Goal: Information Seeking & Learning: Learn about a topic

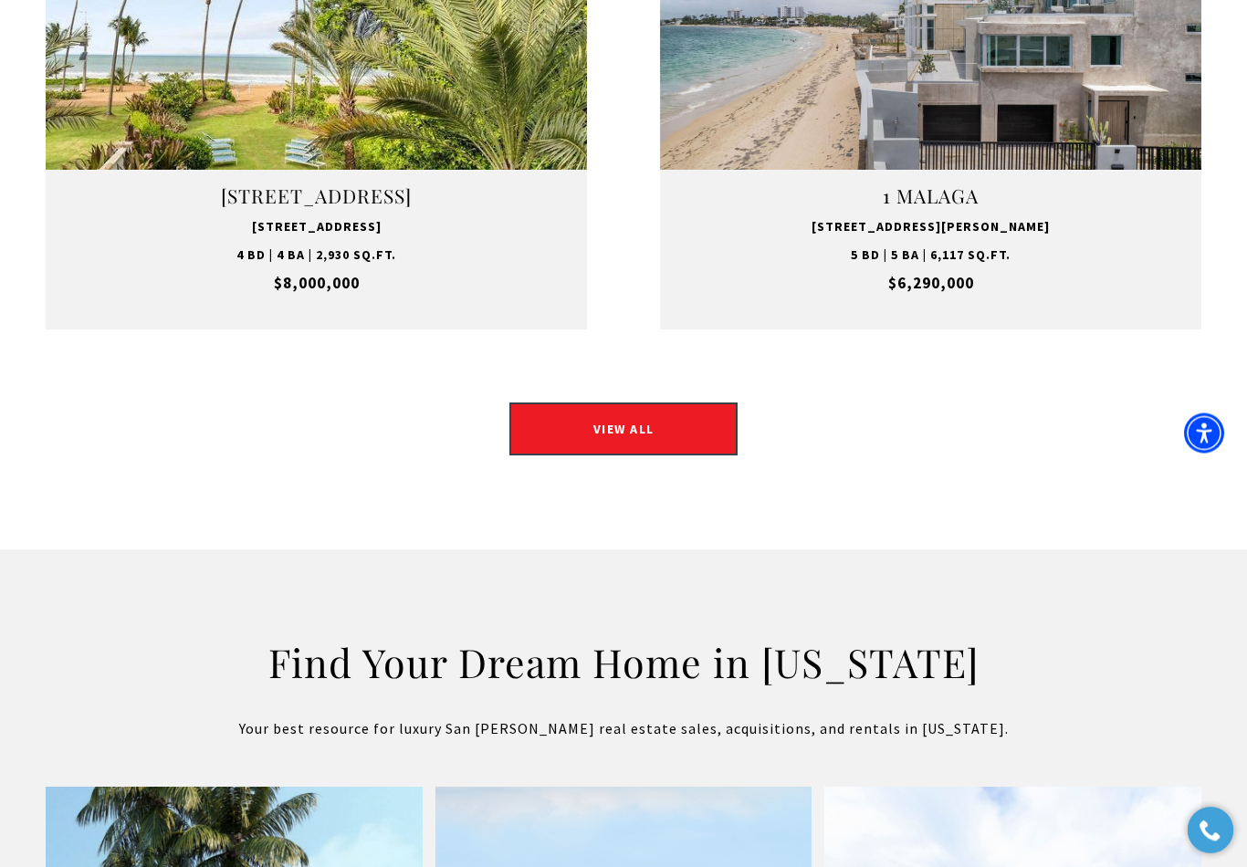
scroll to position [2582, 0]
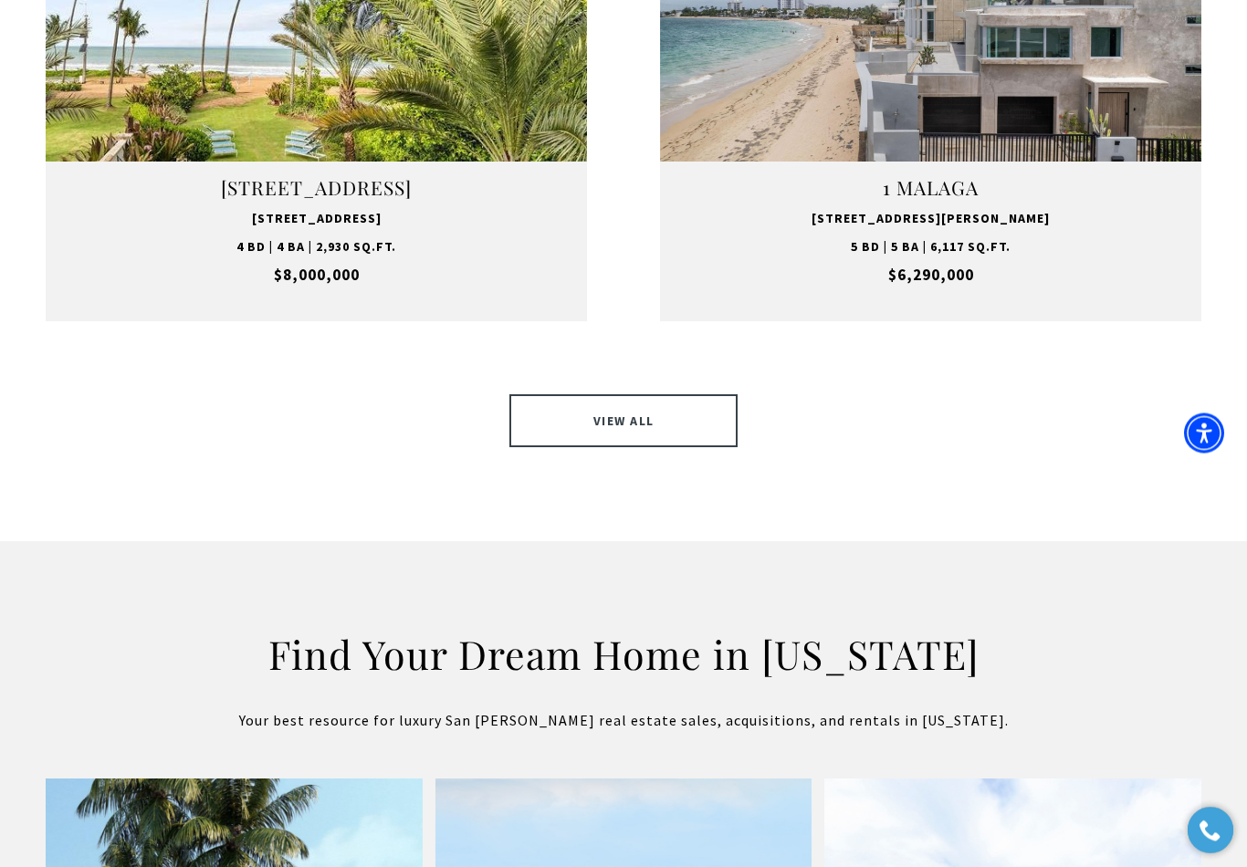
click at [580, 395] on link "VIEW ALL" at bounding box center [623, 421] width 228 height 53
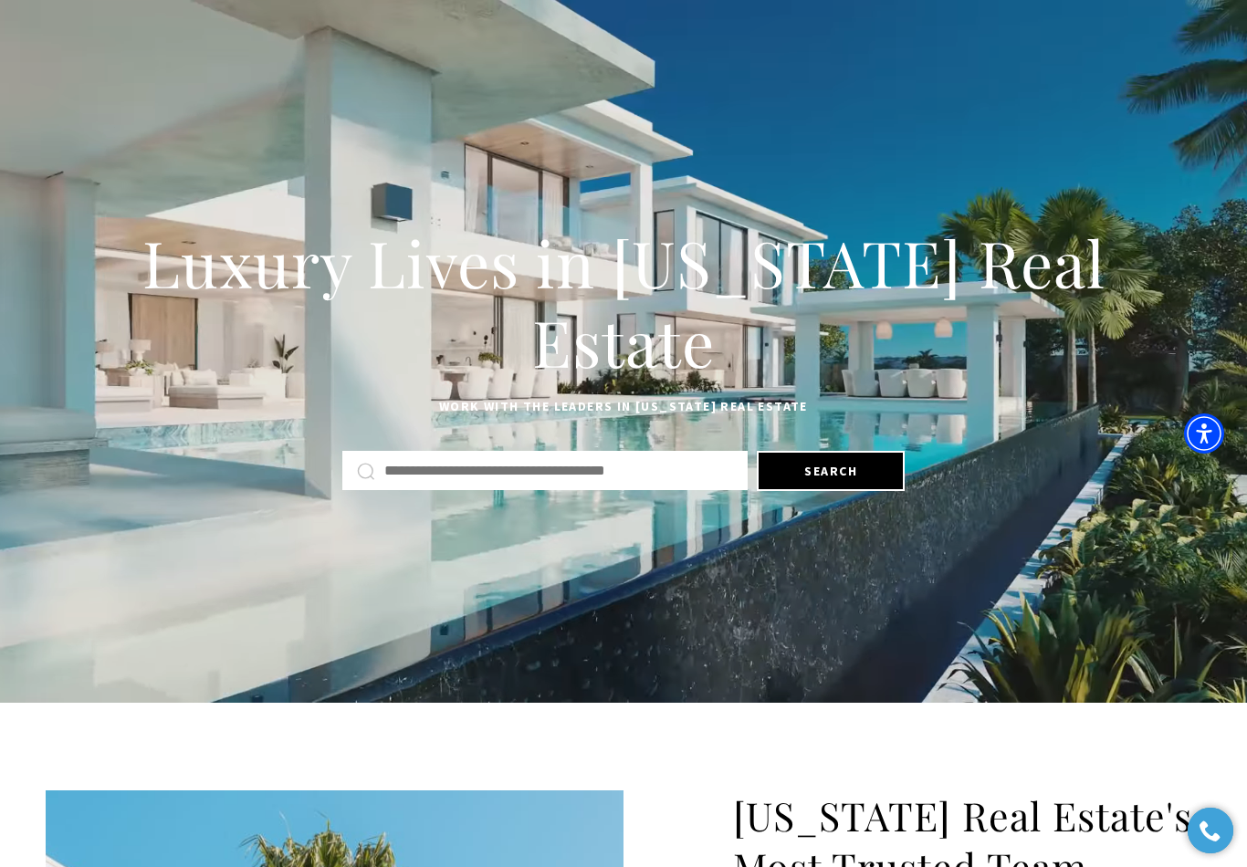
scroll to position [2611, 0]
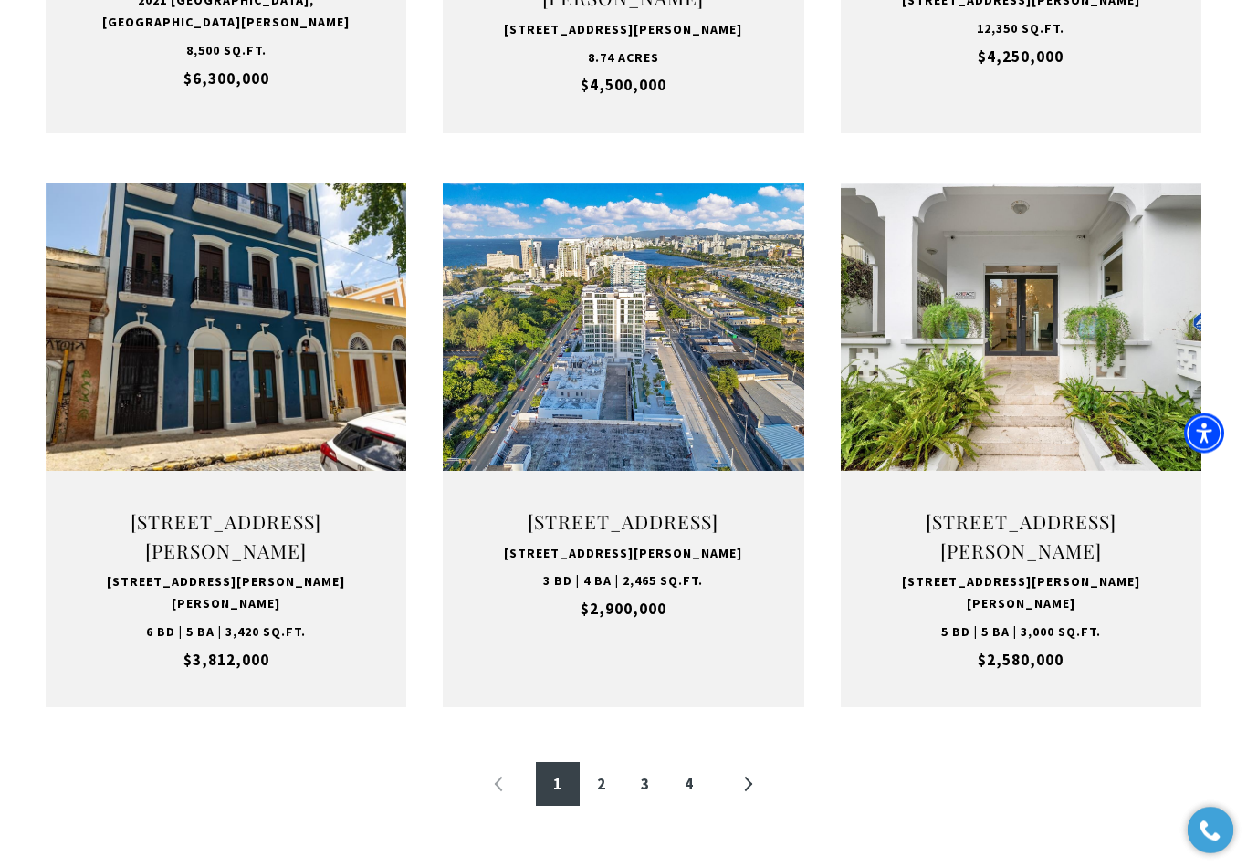
scroll to position [1691, 0]
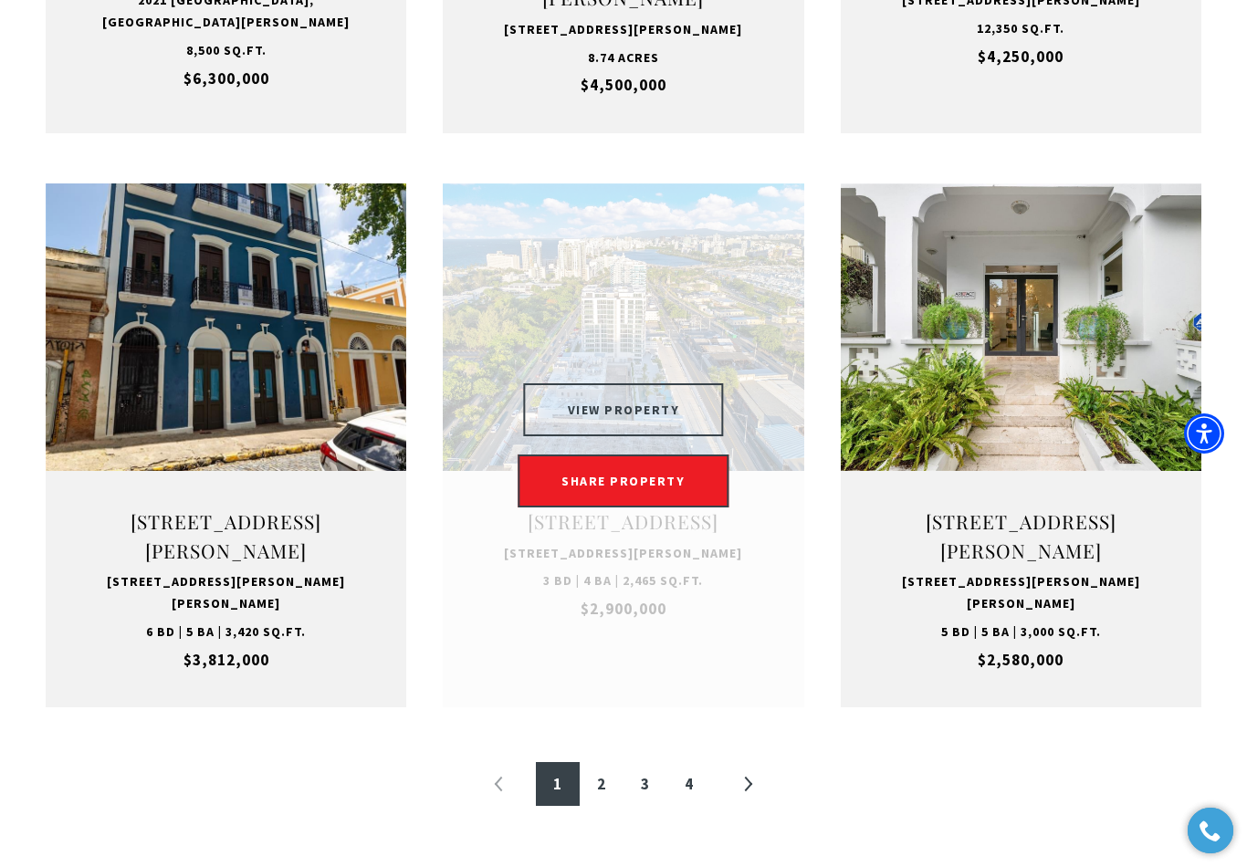
click at [667, 412] on button "VIEW PROPERTY" at bounding box center [624, 409] width 200 height 53
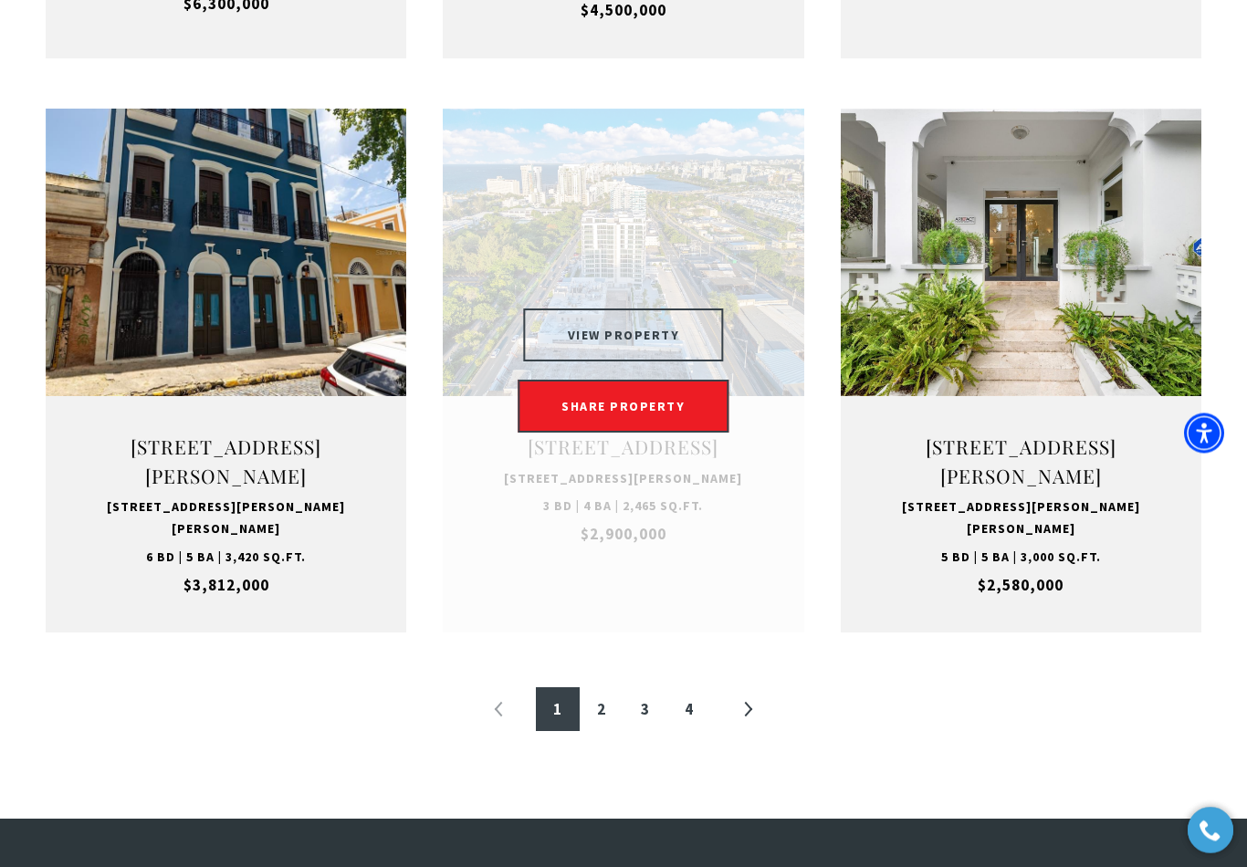
scroll to position [1770, 0]
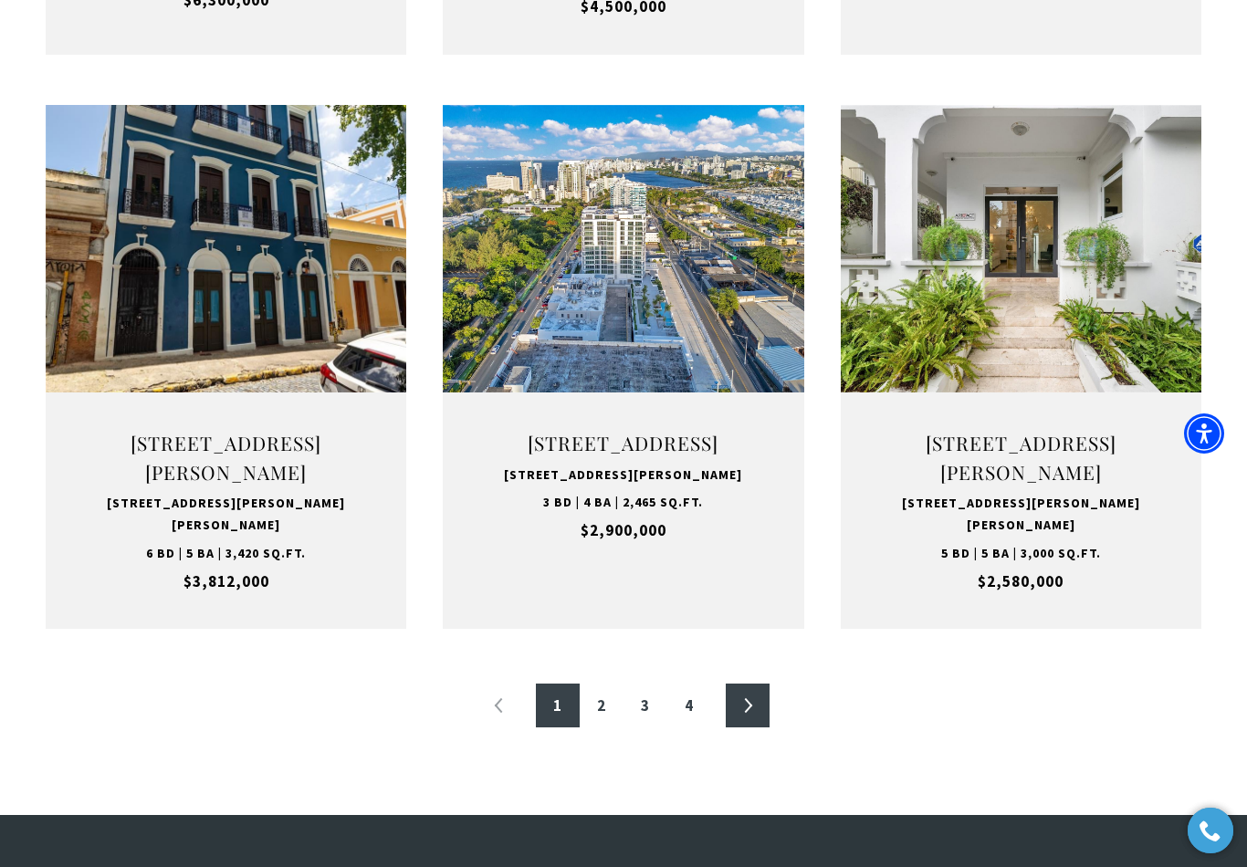
click at [755, 713] on link "»" at bounding box center [748, 706] width 44 height 44
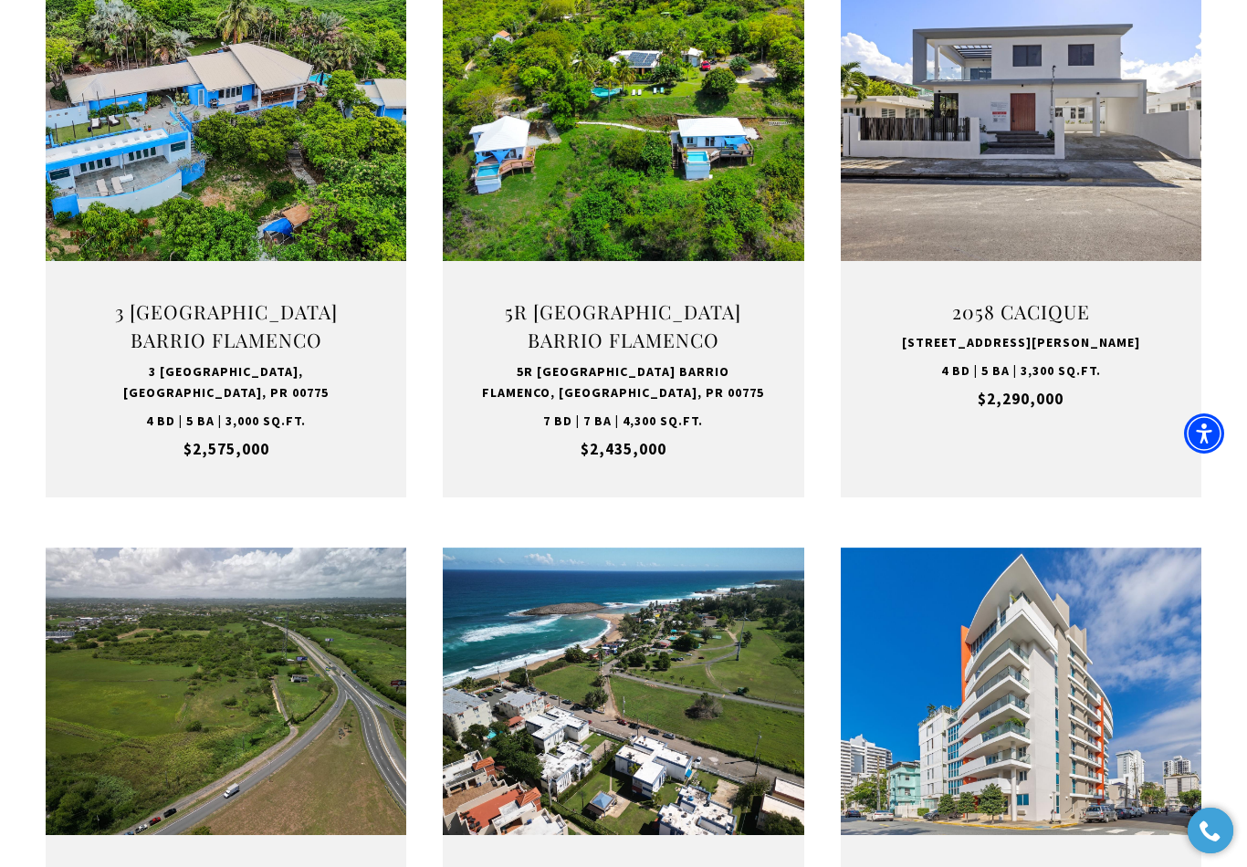
scroll to position [548, 0]
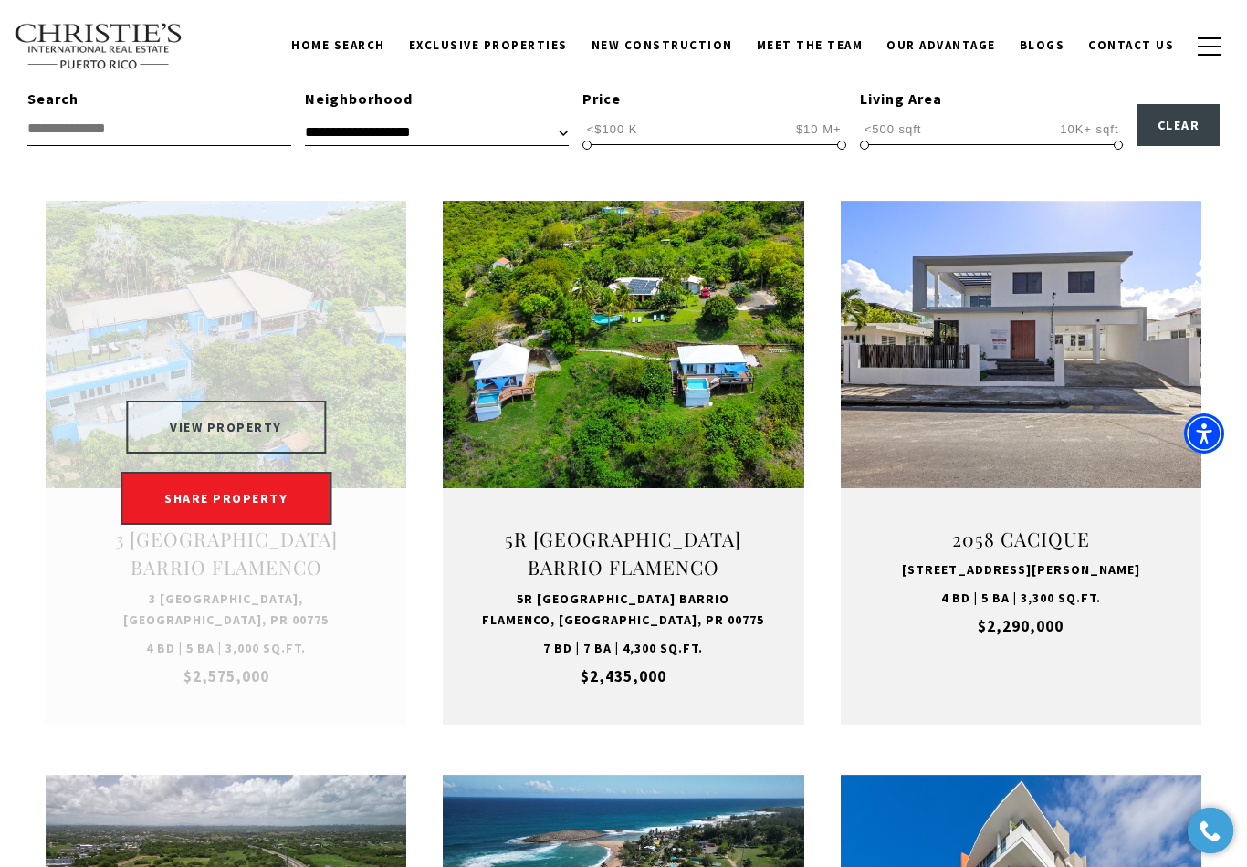
click at [179, 423] on button "VIEW PROPERTY" at bounding box center [226, 427] width 200 height 53
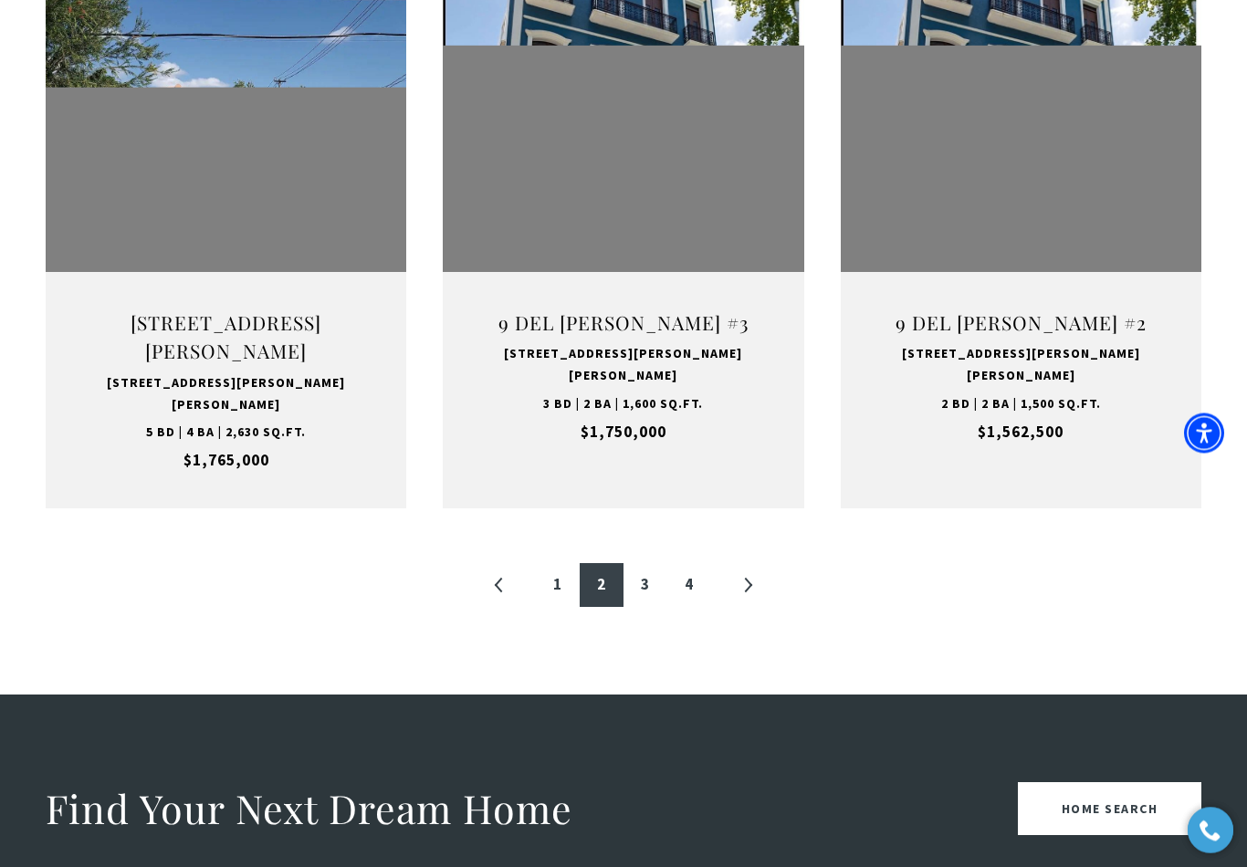
scroll to position [1936, 0]
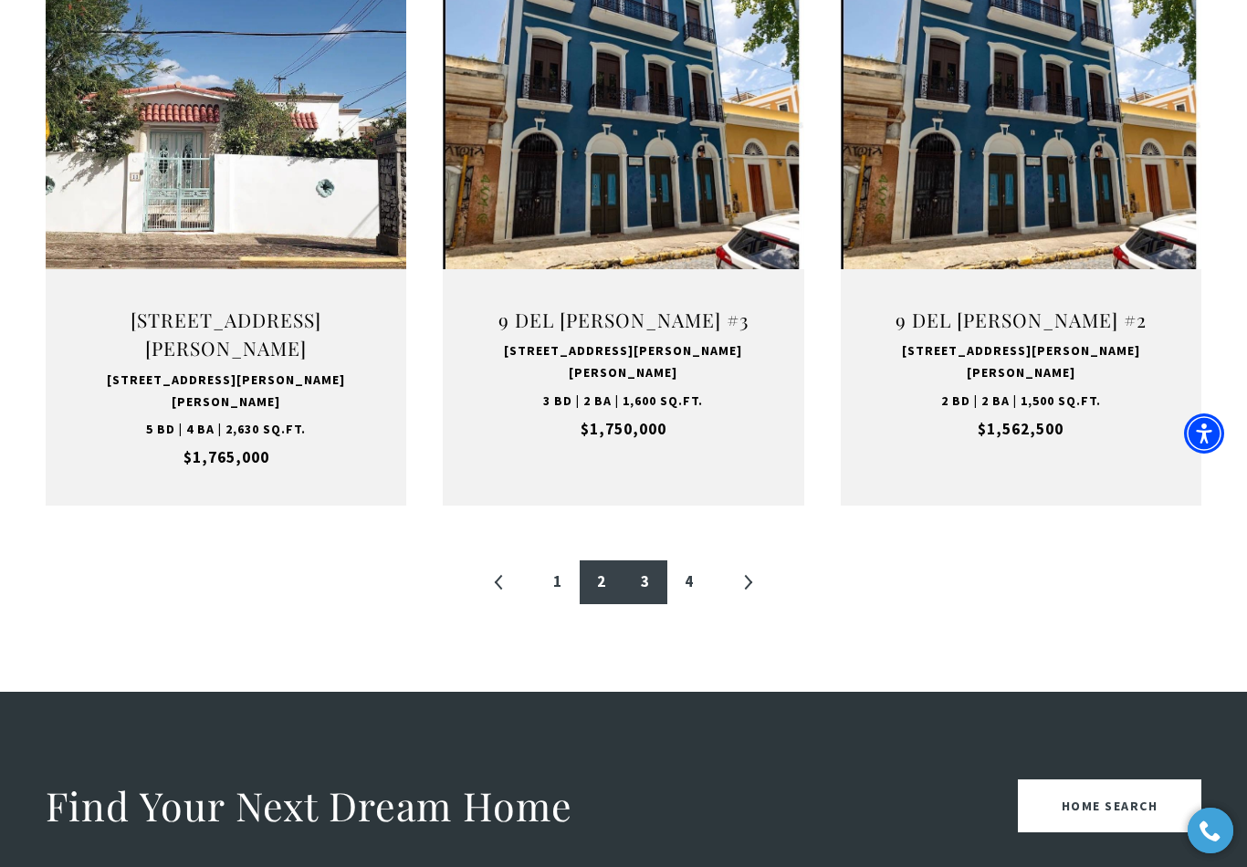
click at [641, 560] on link "3" at bounding box center [645, 582] width 44 height 44
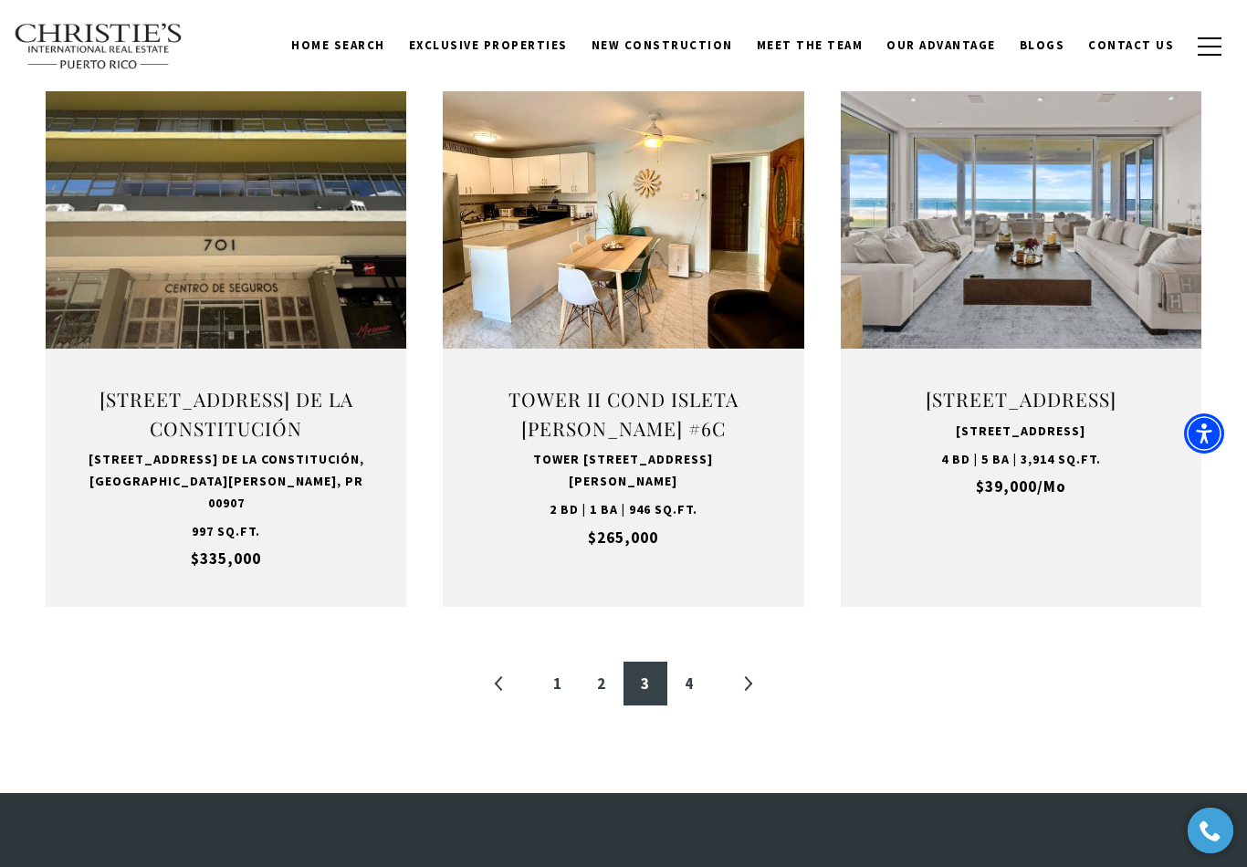
scroll to position [1825, 0]
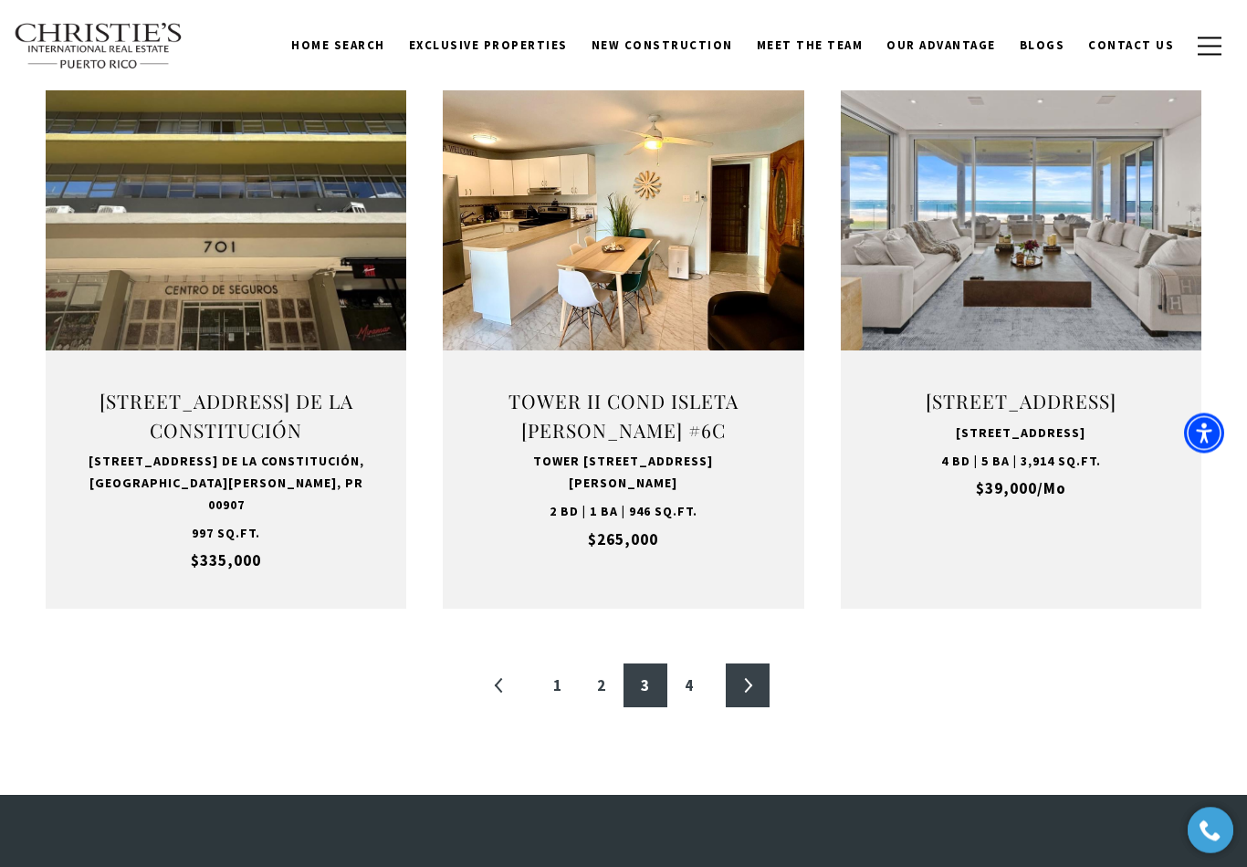
click at [732, 667] on link "»" at bounding box center [748, 686] width 44 height 44
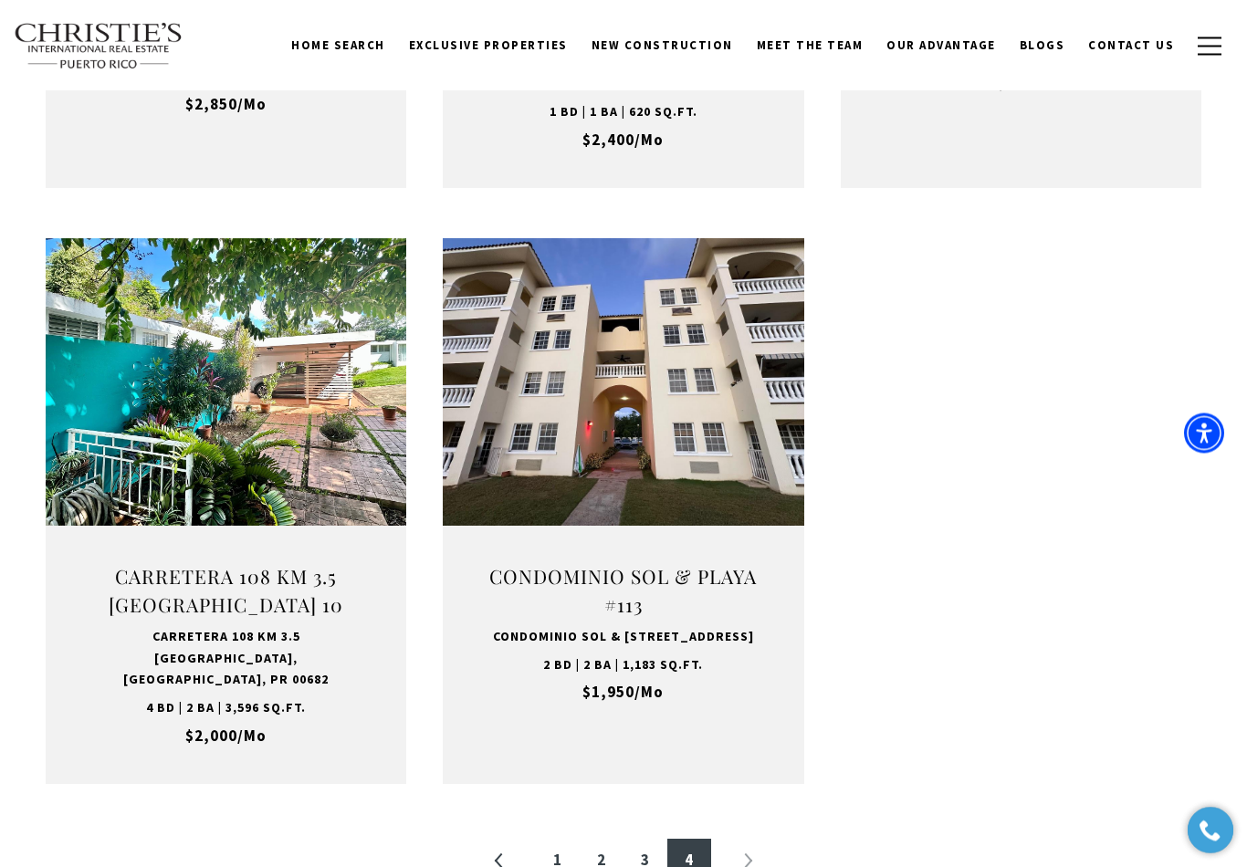
scroll to position [1644, 0]
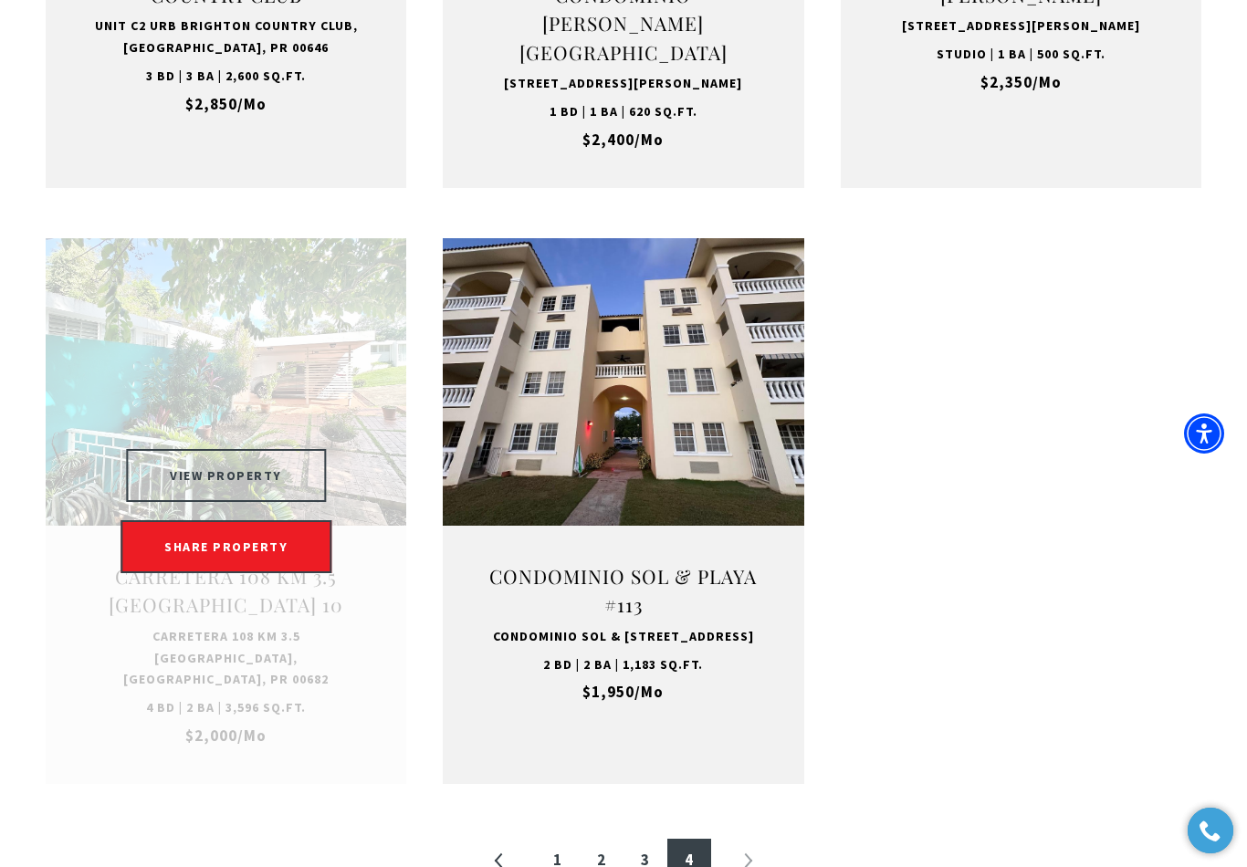
click at [190, 449] on button "VIEW PROPERTY" at bounding box center [226, 475] width 200 height 53
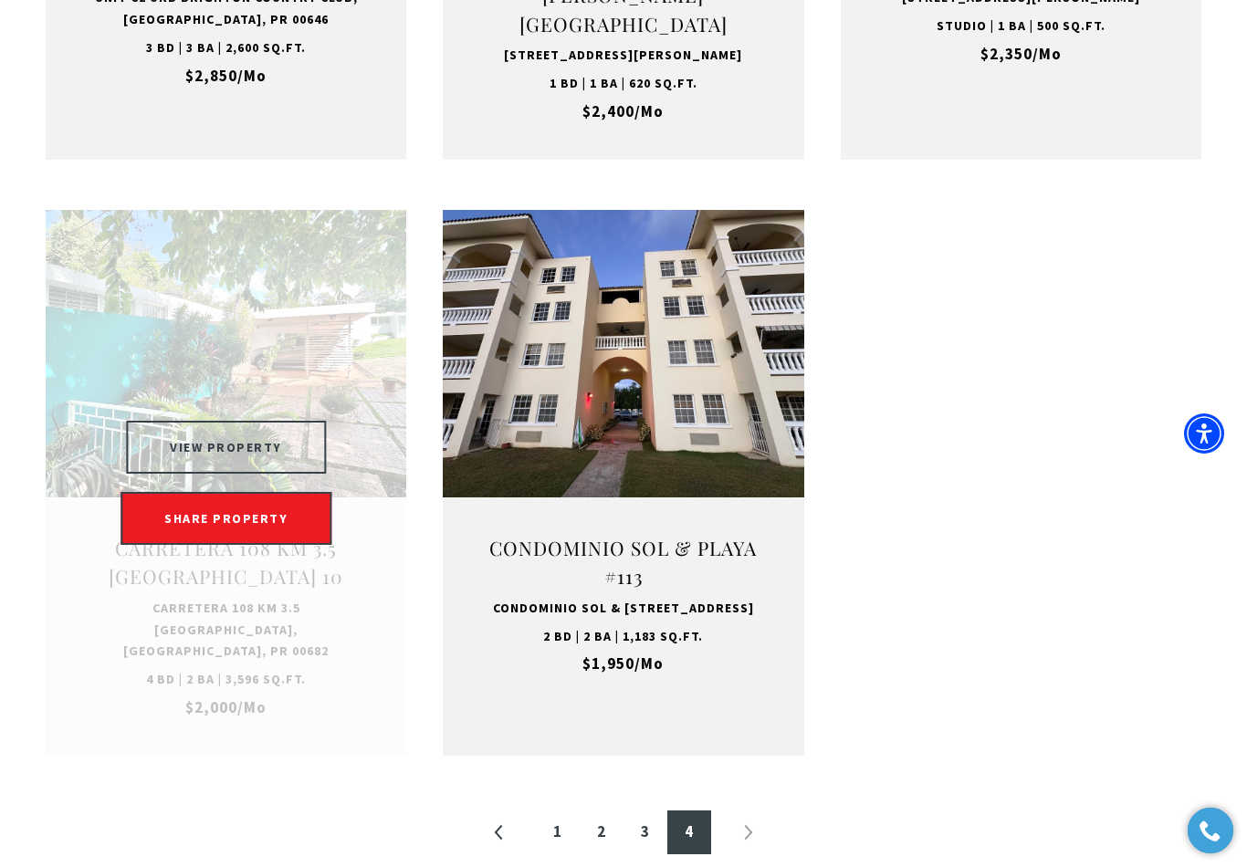
scroll to position [1855, 0]
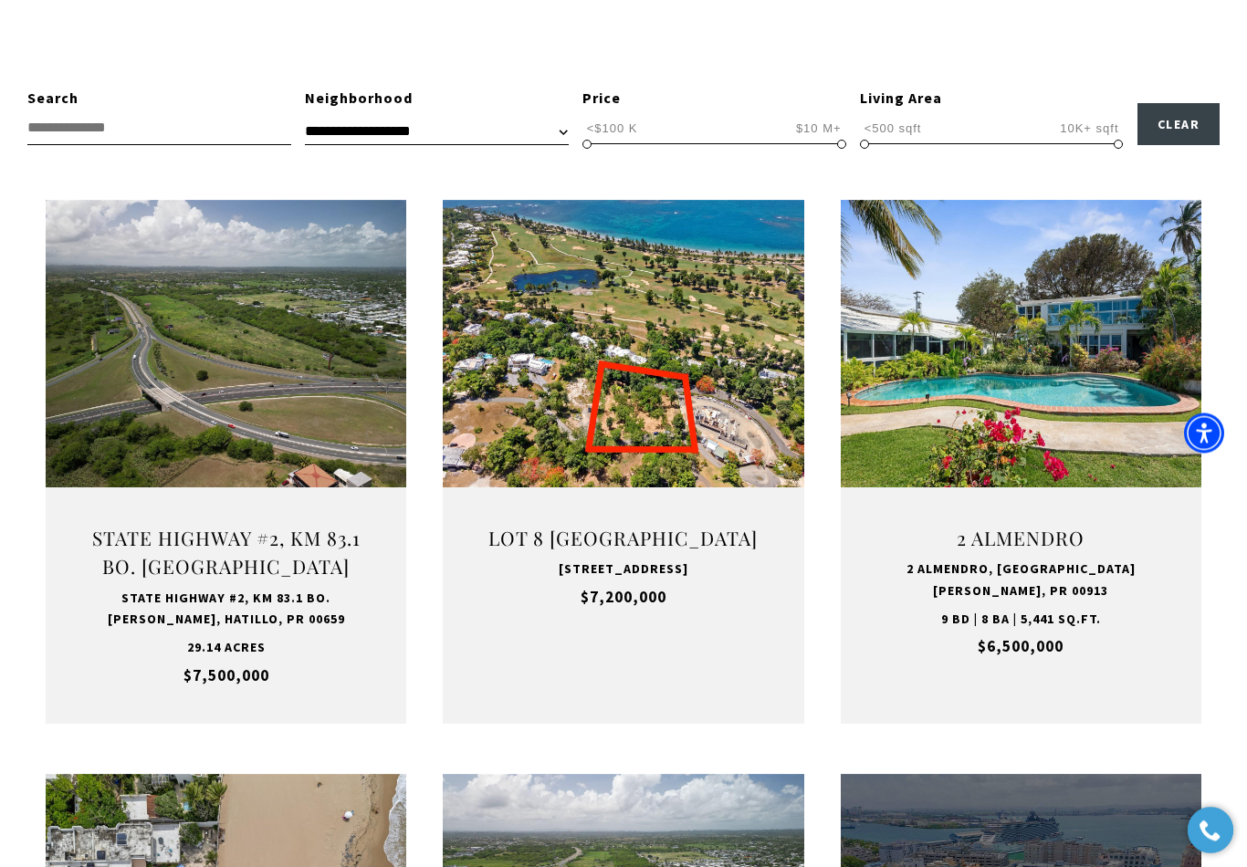
scroll to position [548, 0]
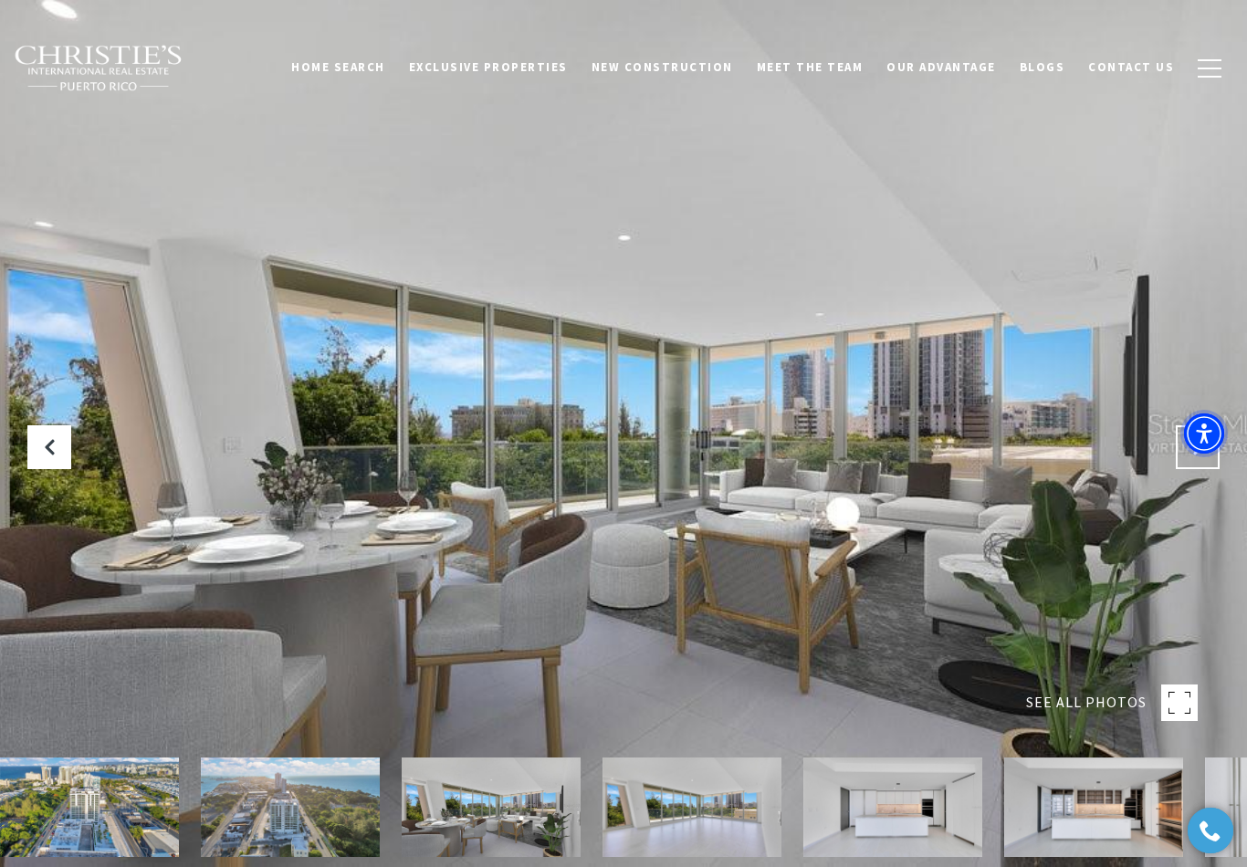
click at [1191, 456] on icon "Next Slide" at bounding box center [1197, 447] width 18 height 18
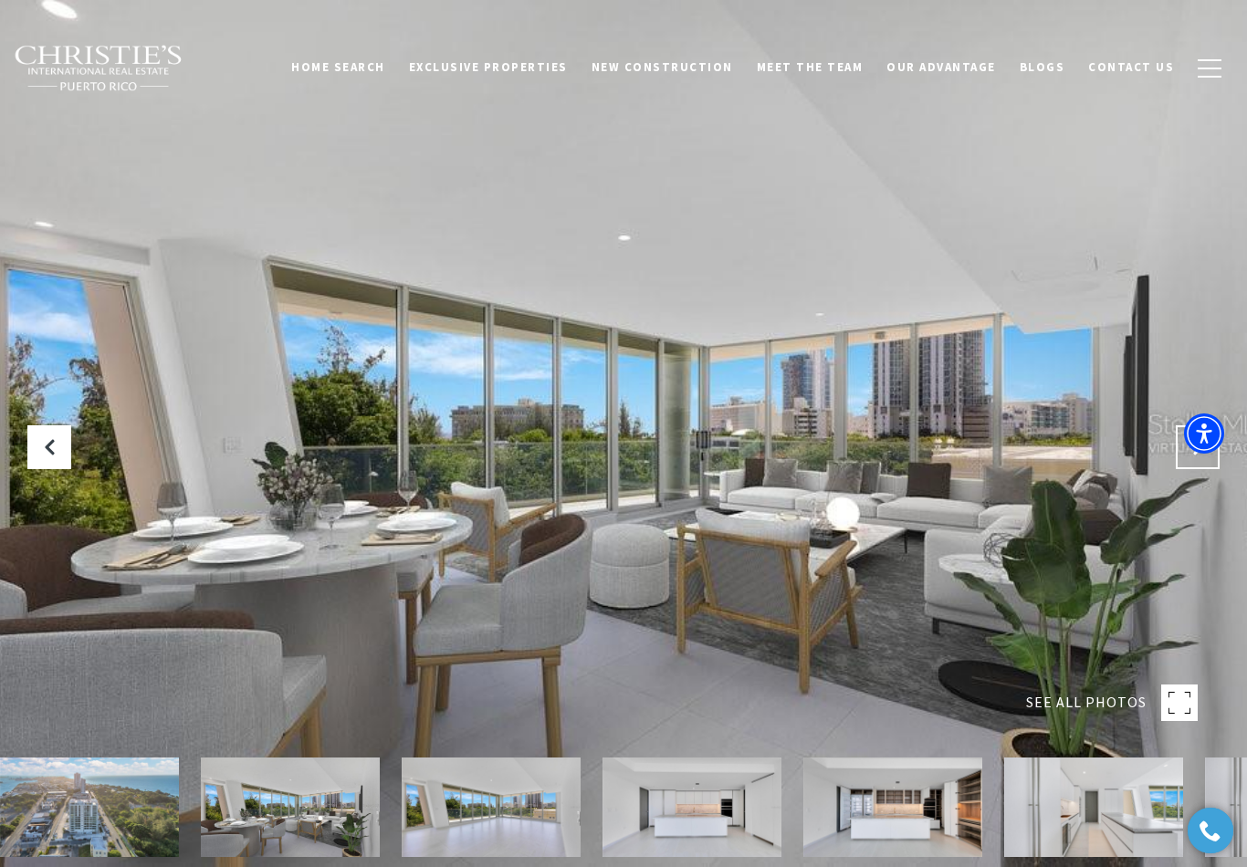
click at [1189, 456] on icon "Next Slide" at bounding box center [1197, 447] width 18 height 18
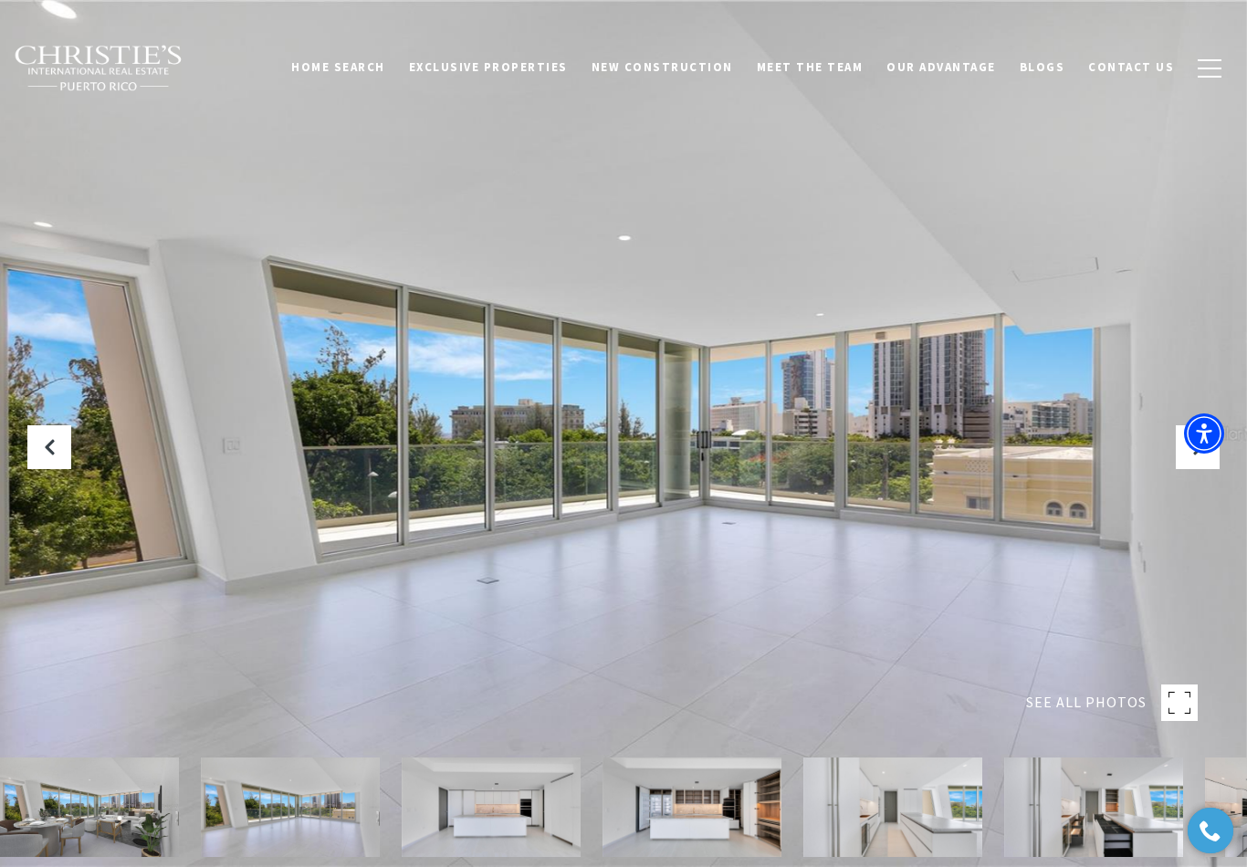
click at [79, 825] on img at bounding box center [89, 807] width 179 height 99
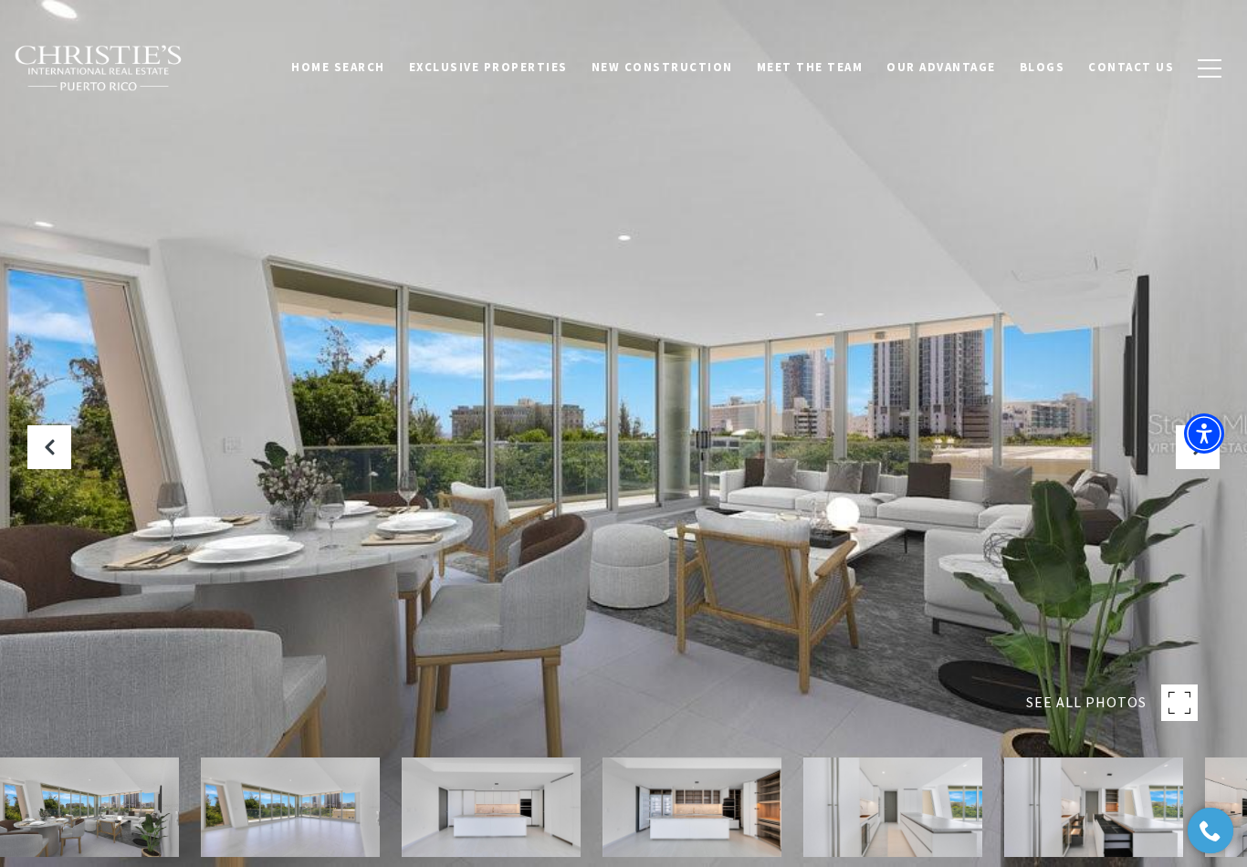
click at [250, 832] on img at bounding box center [290, 807] width 179 height 99
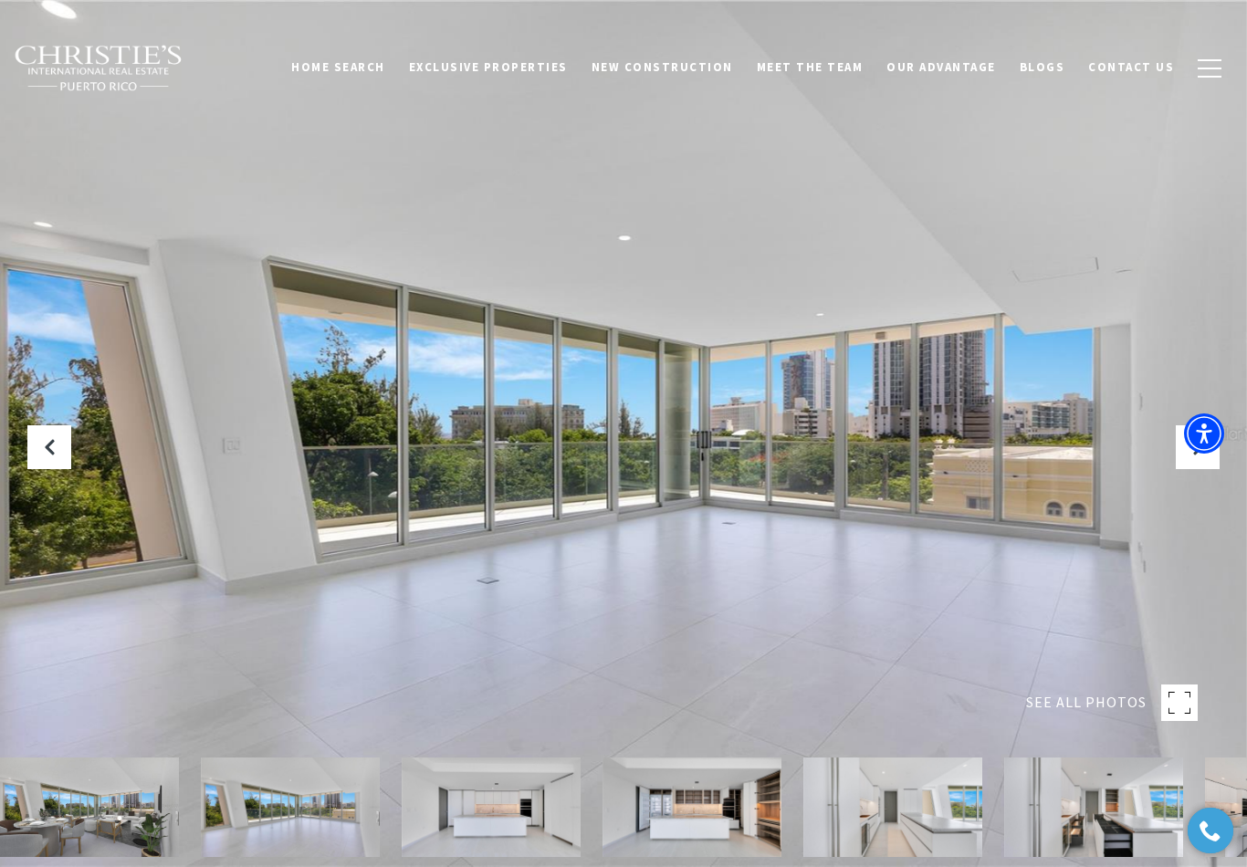
click at [508, 837] on img at bounding box center [491, 807] width 179 height 99
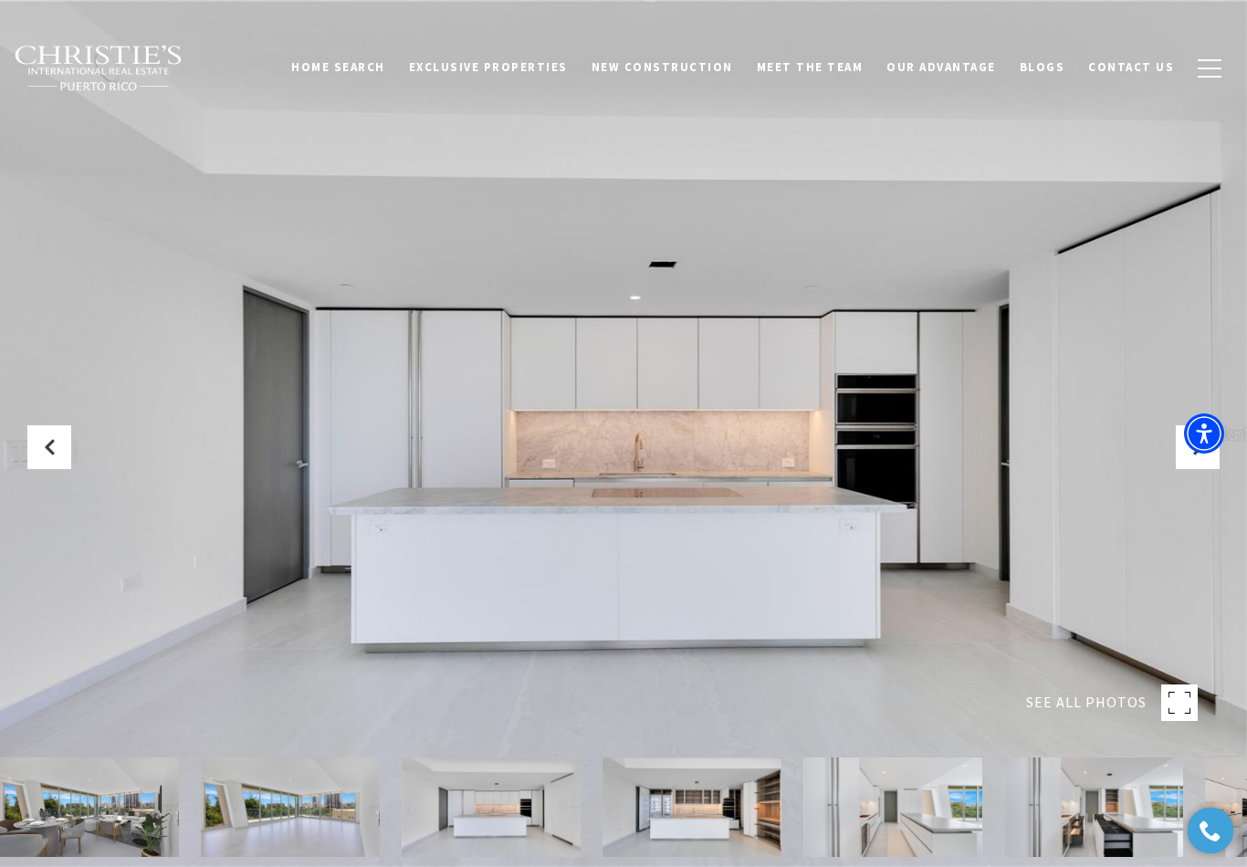
click at [703, 834] on img at bounding box center [691, 807] width 179 height 99
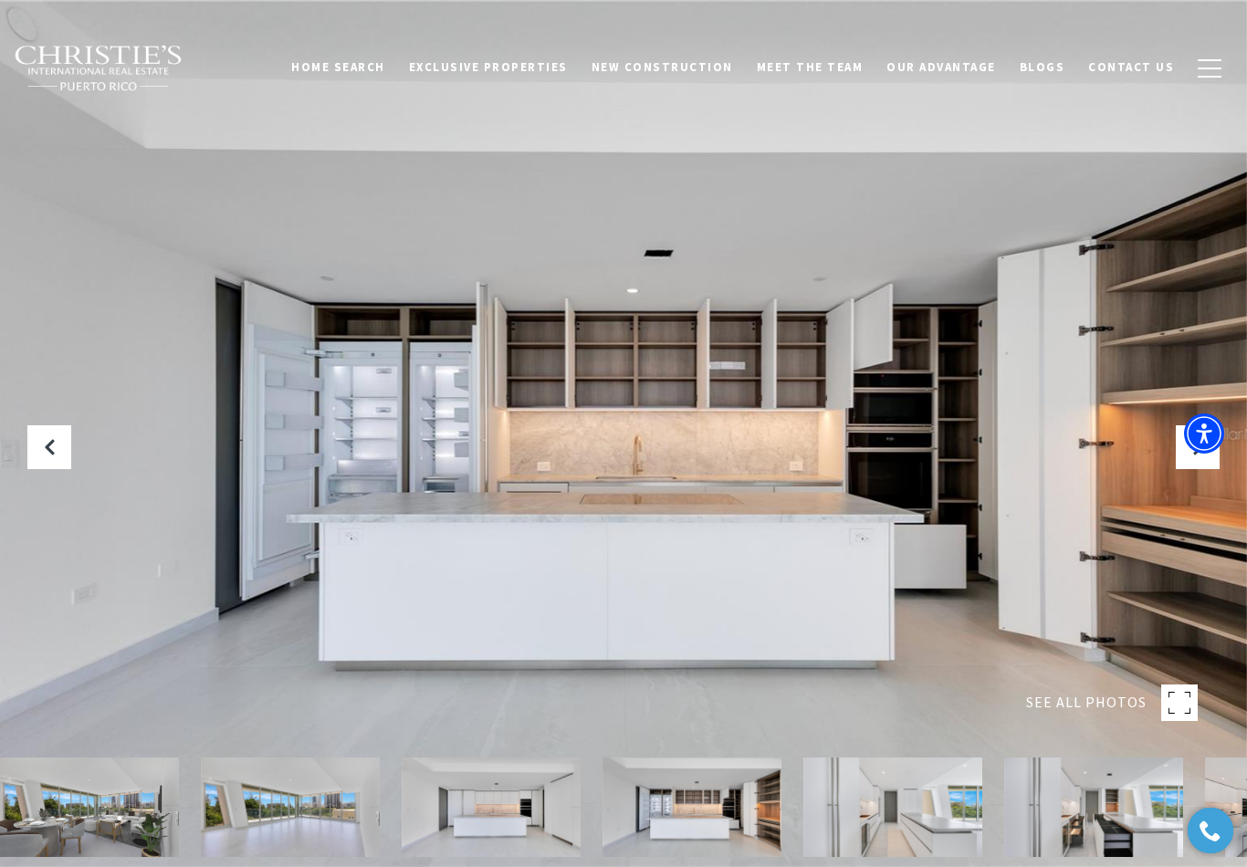
click at [887, 841] on img at bounding box center [892, 807] width 179 height 99
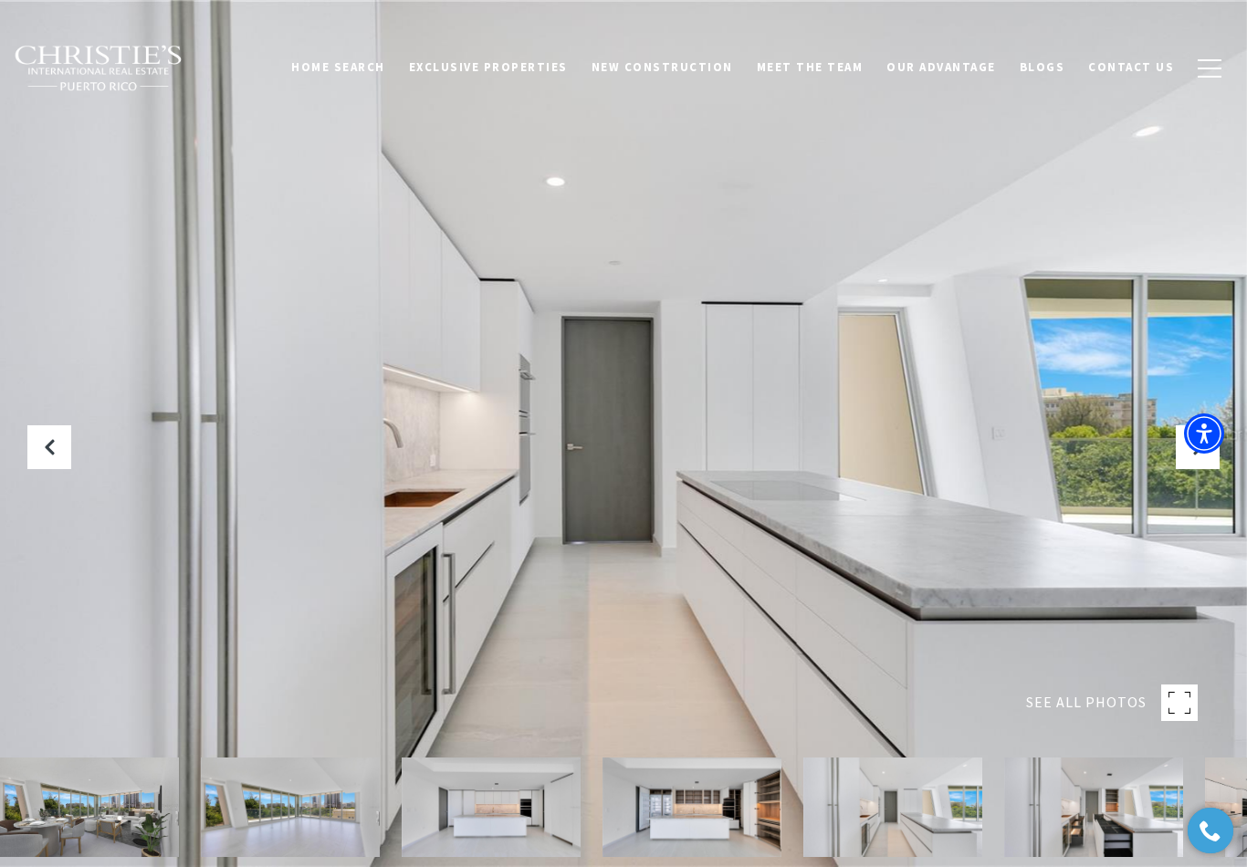
click at [940, 838] on img at bounding box center [892, 807] width 179 height 99
click at [1107, 836] on img at bounding box center [1093, 807] width 179 height 99
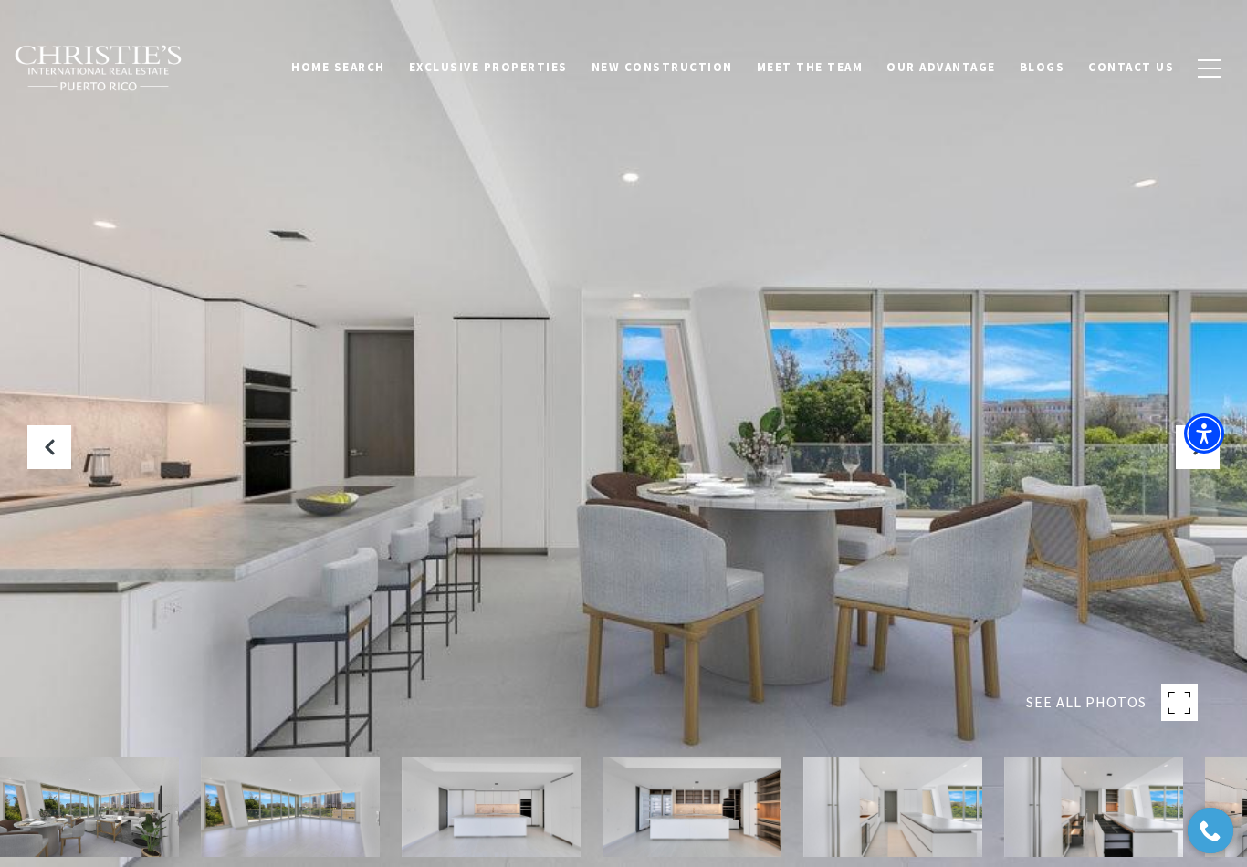
click at [1190, 720] on rect at bounding box center [1179, 703] width 37 height 37
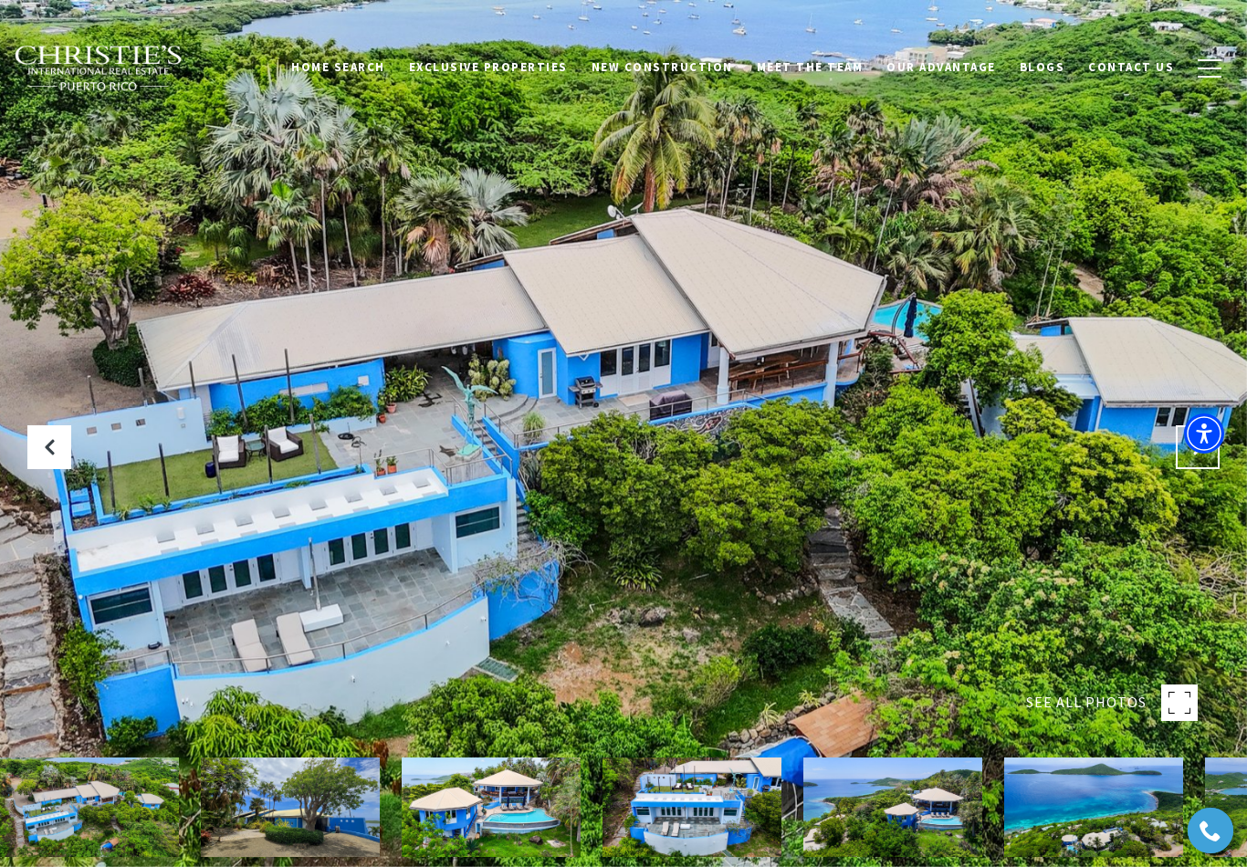
click at [1193, 456] on icon "Next Slide" at bounding box center [1197, 447] width 18 height 18
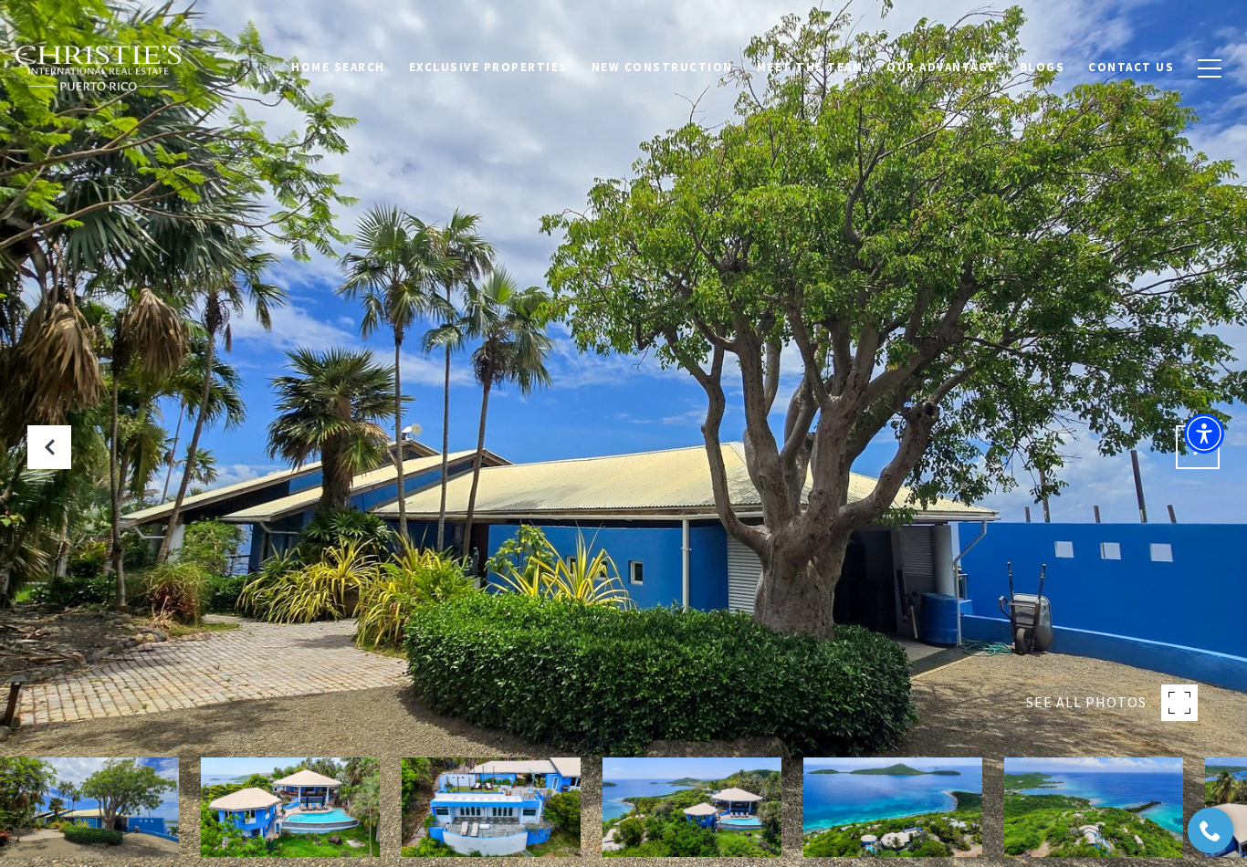
click at [1197, 469] on button "Next Slide" at bounding box center [1198, 447] width 44 height 44
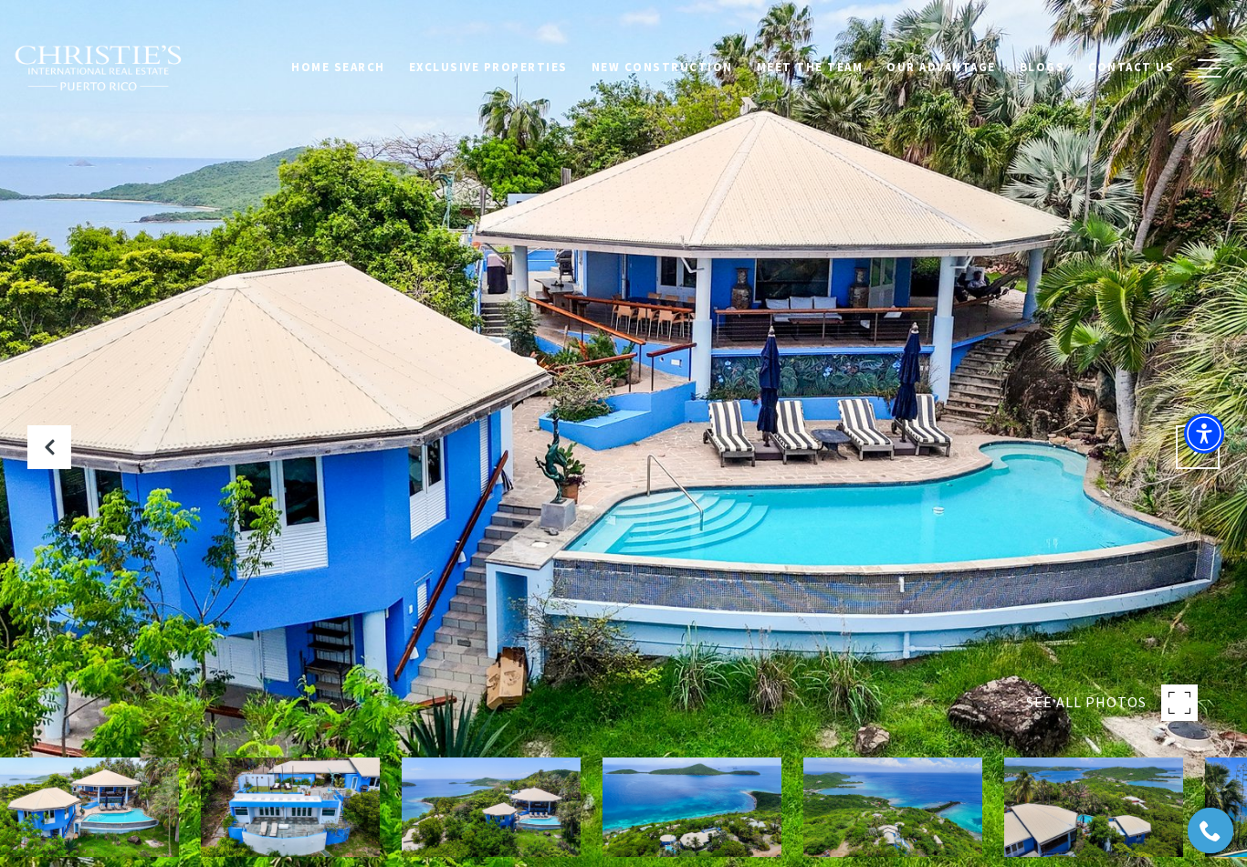
click at [1195, 456] on icon "Next Slide" at bounding box center [1197, 447] width 18 height 18
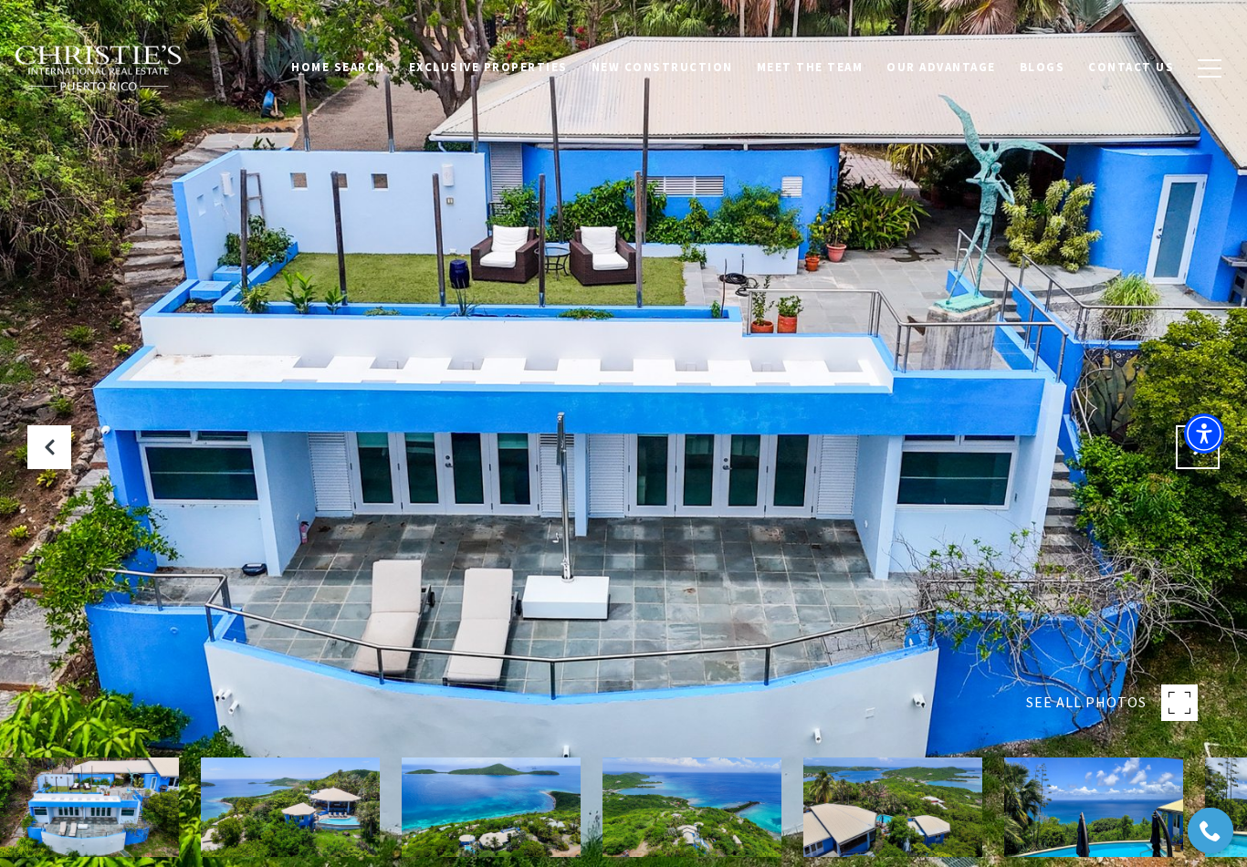
click at [1193, 469] on button "Next Slide" at bounding box center [1198, 447] width 44 height 44
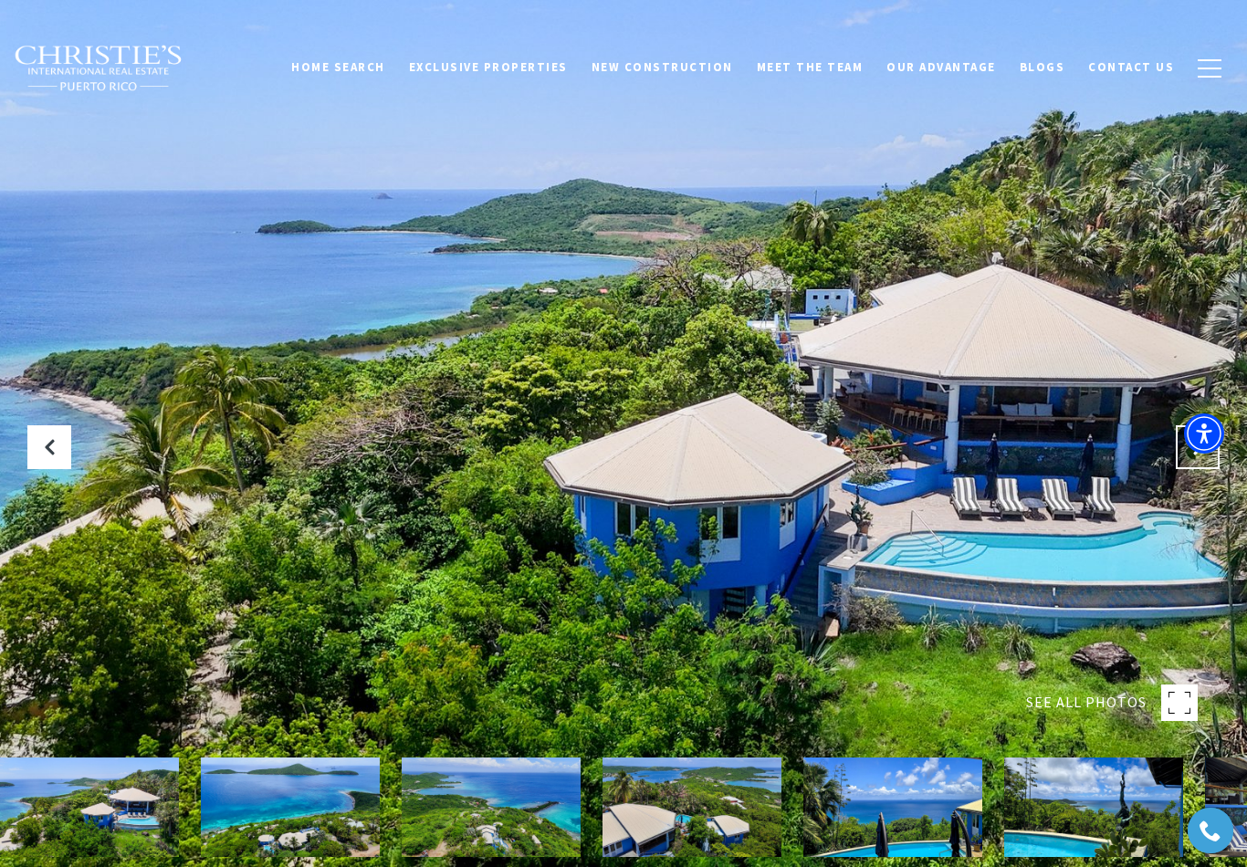
click at [1197, 456] on icon "Next Slide" at bounding box center [1197, 447] width 18 height 18
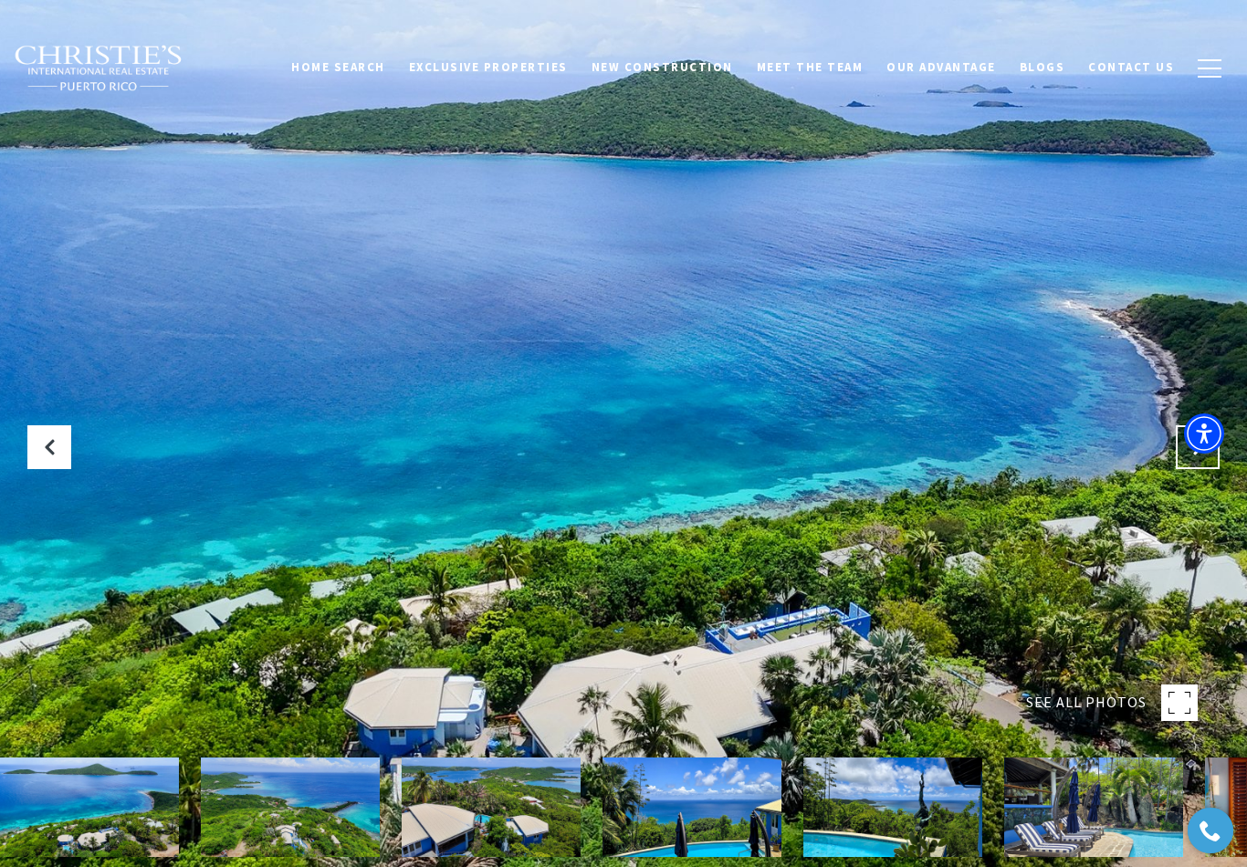
click at [1191, 469] on button "Next Slide" at bounding box center [1198, 447] width 44 height 44
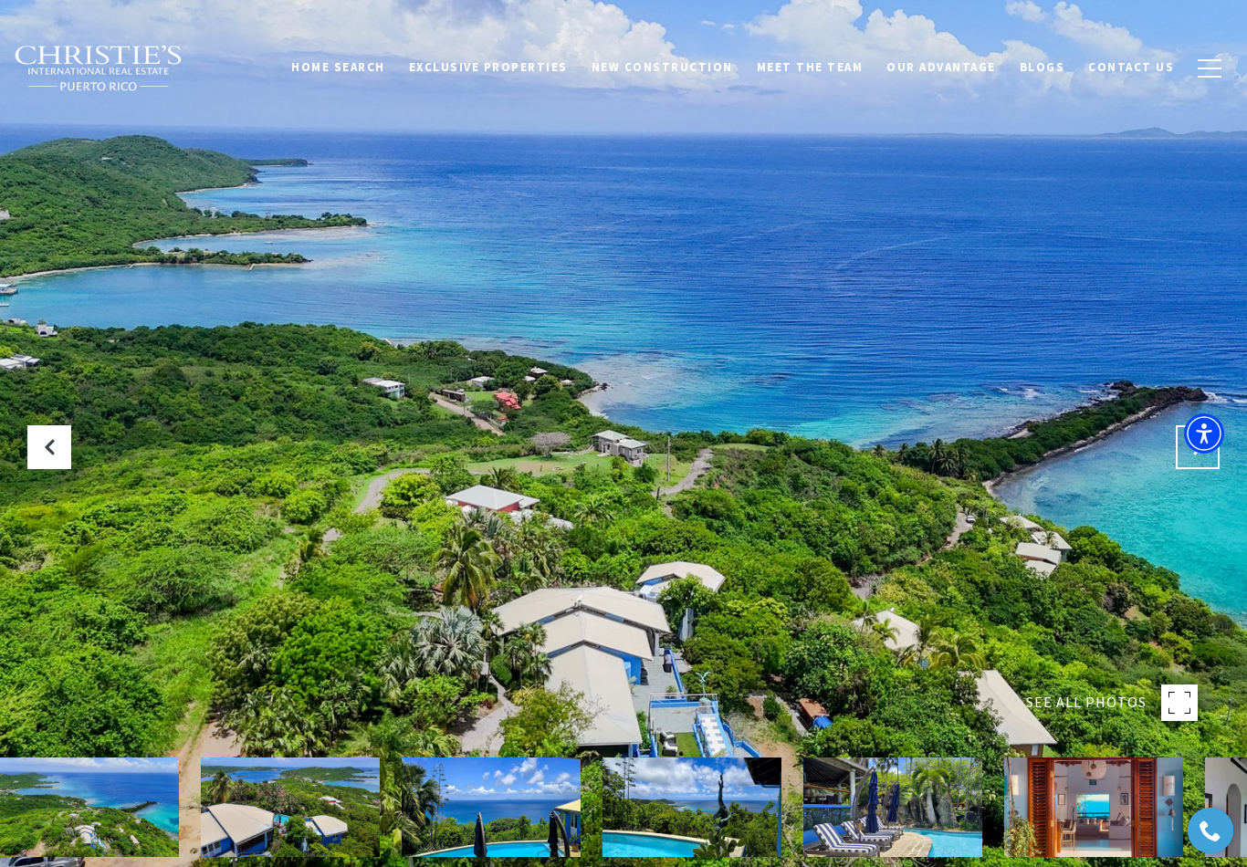
click at [1186, 469] on button "Next Slide" at bounding box center [1198, 447] width 44 height 44
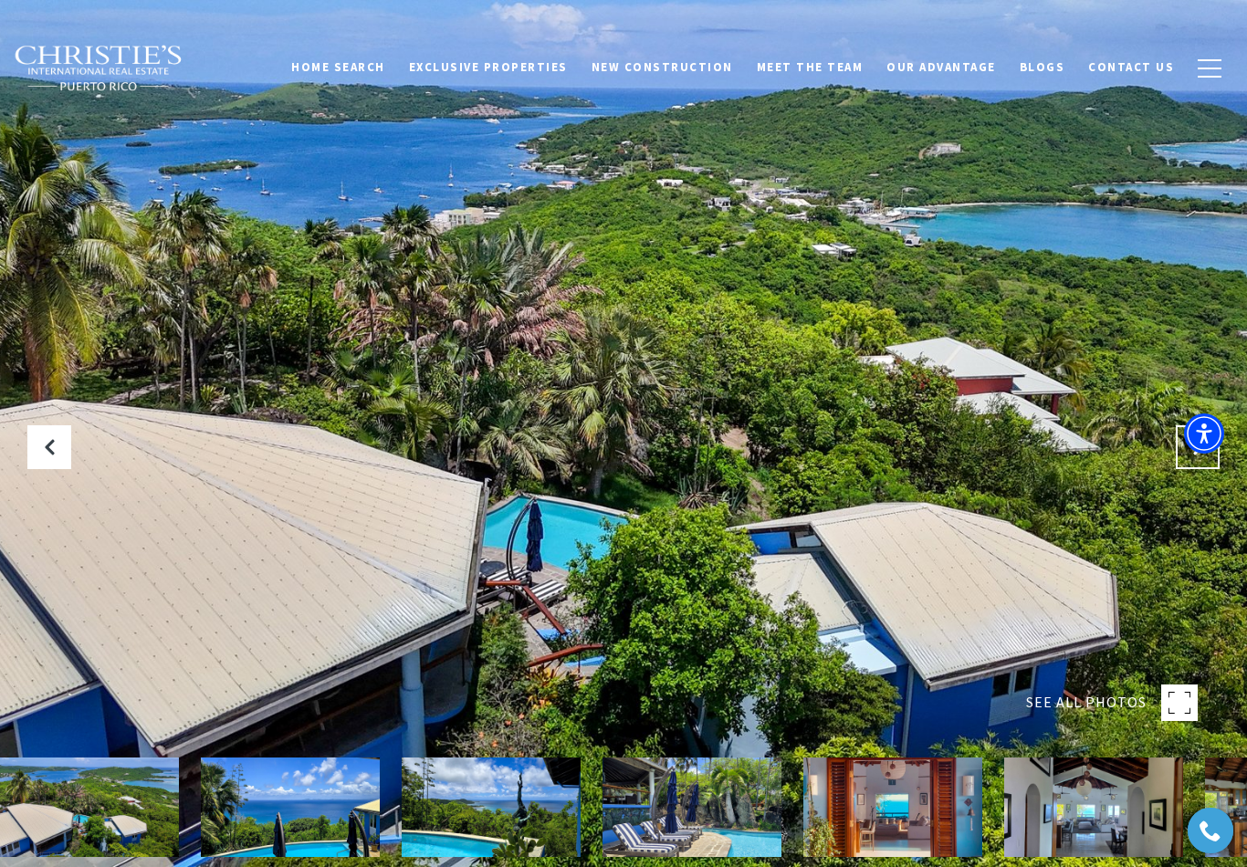
click at [1191, 456] on icon "Next Slide" at bounding box center [1197, 447] width 18 height 18
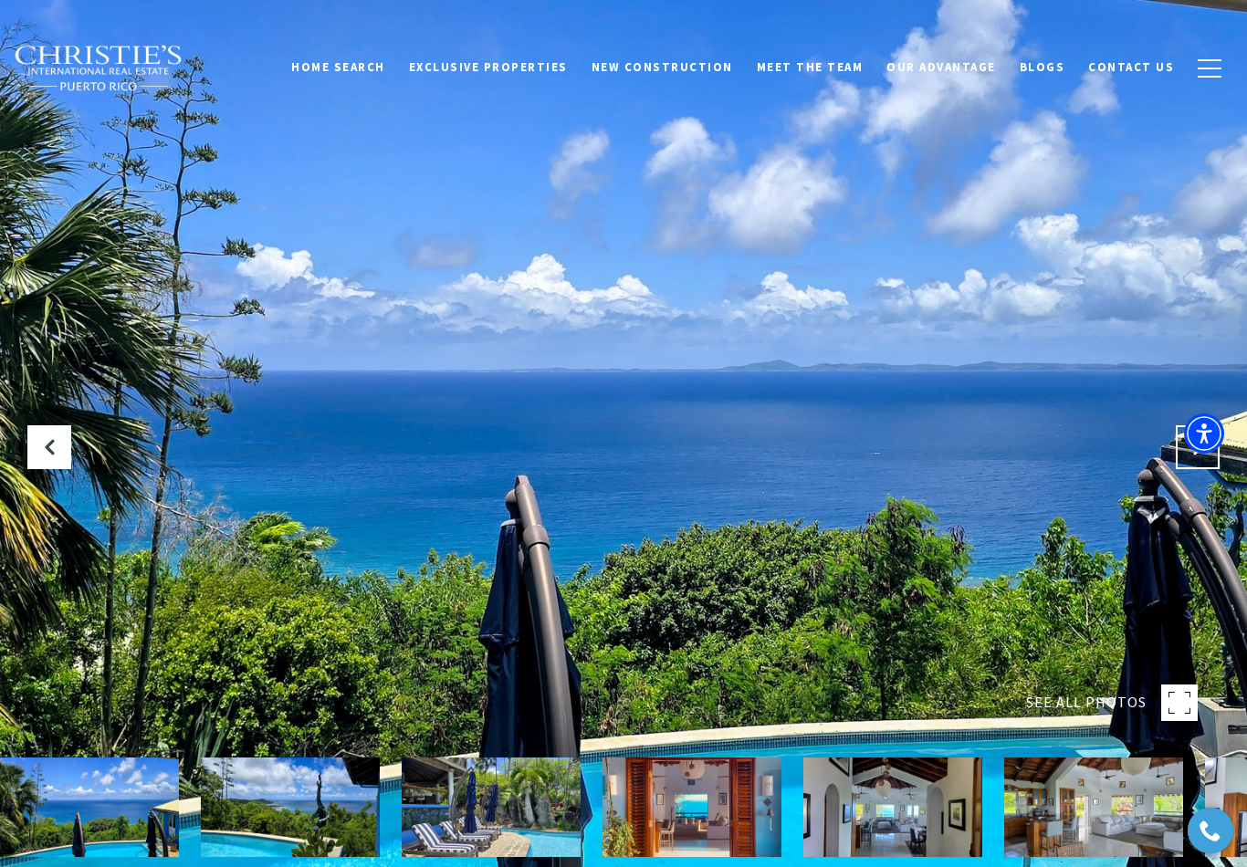
click at [1197, 456] on icon "Next Slide" at bounding box center [1197, 447] width 18 height 18
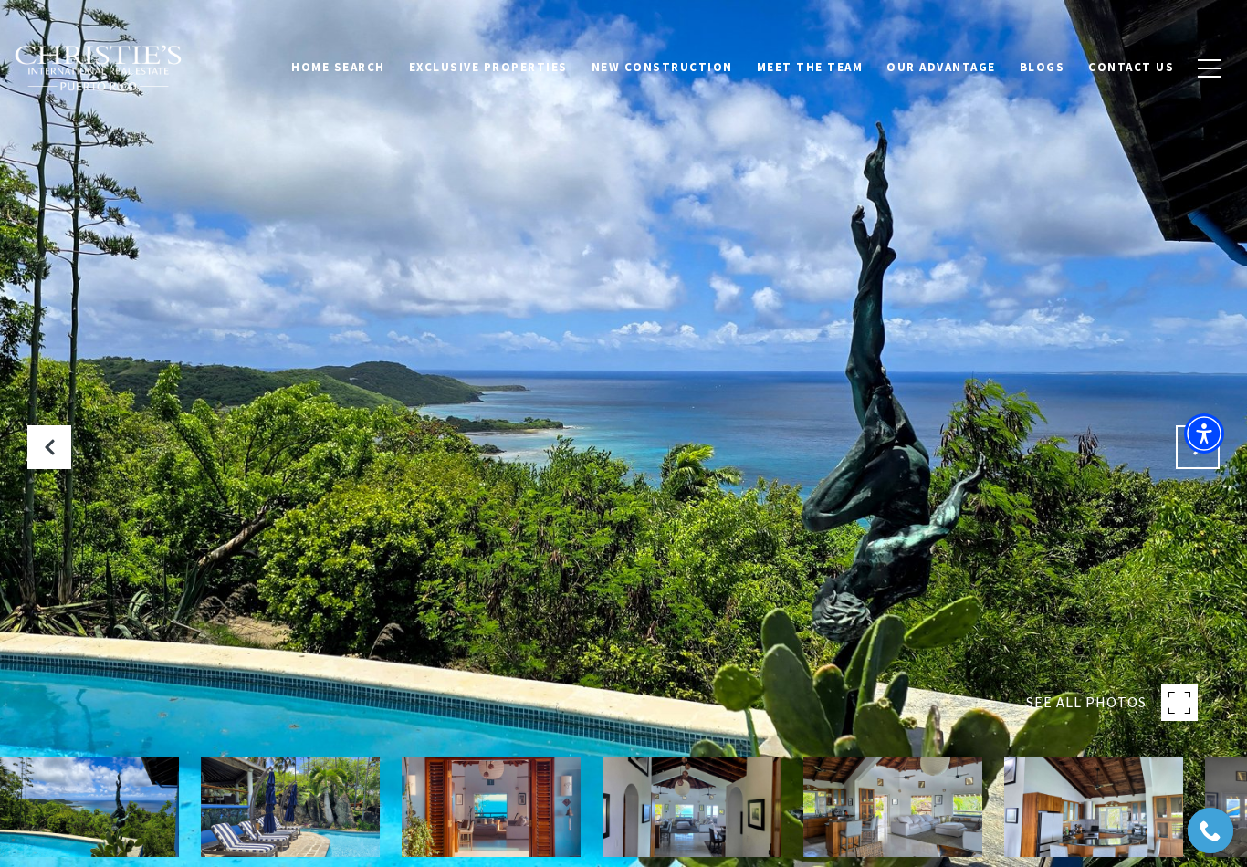
click at [1192, 469] on button "Next Slide" at bounding box center [1198, 447] width 44 height 44
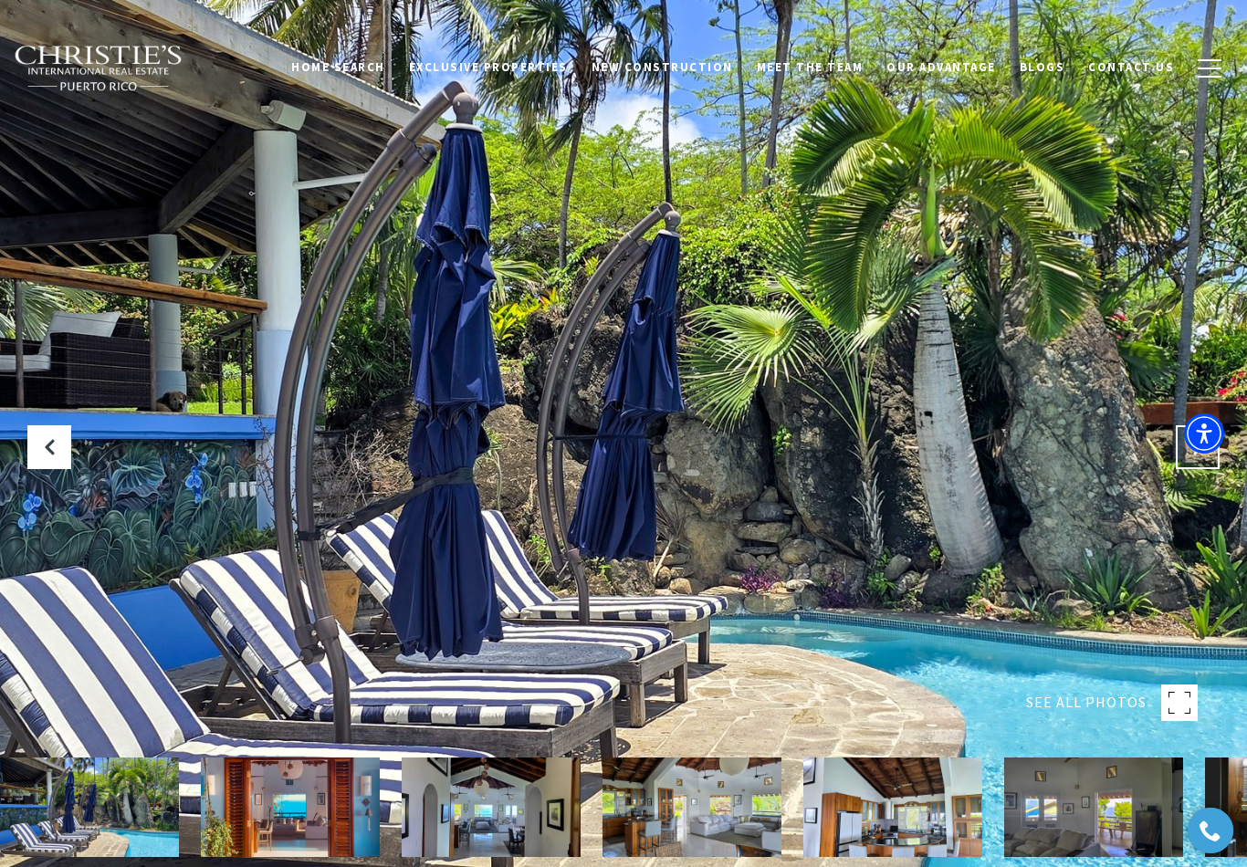
click at [1193, 469] on button "Next Slide" at bounding box center [1198, 447] width 44 height 44
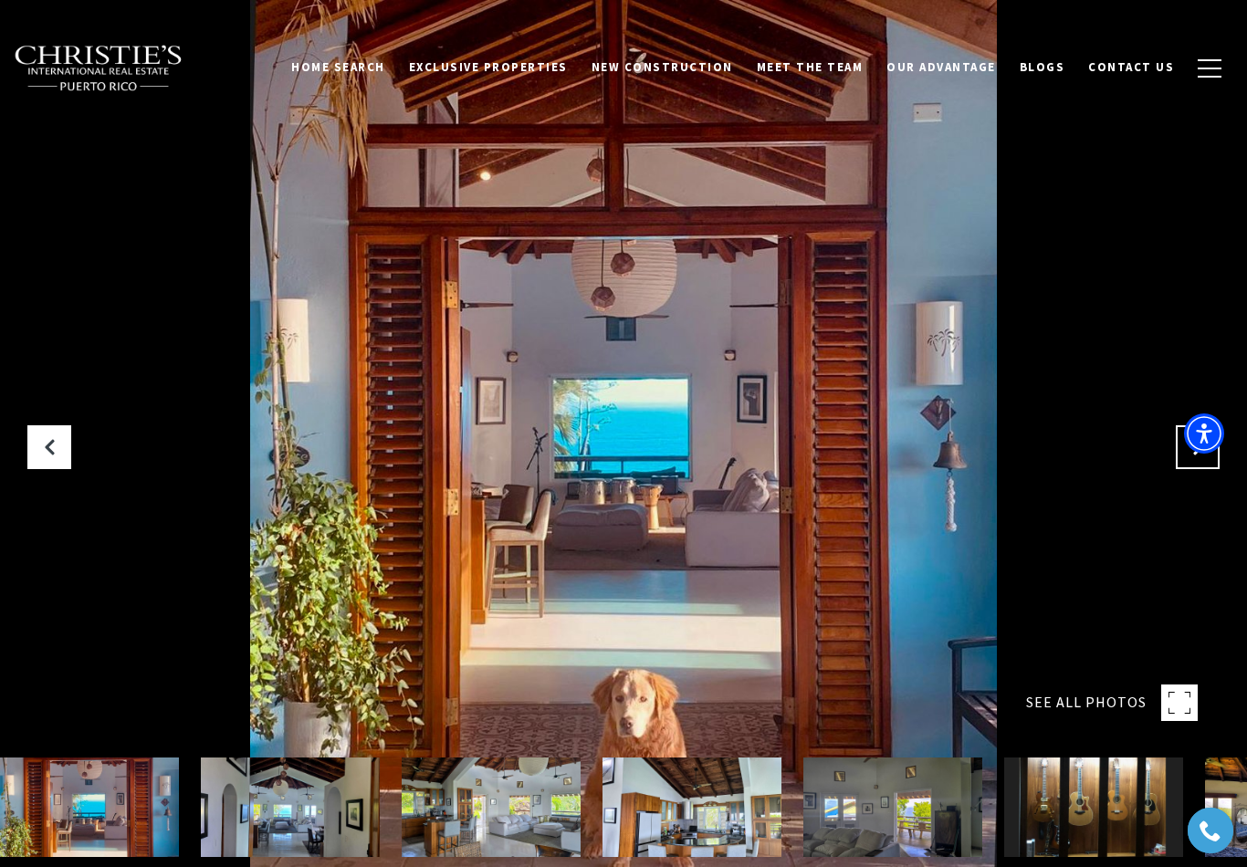
click at [1193, 456] on icon "Next Slide" at bounding box center [1197, 447] width 18 height 18
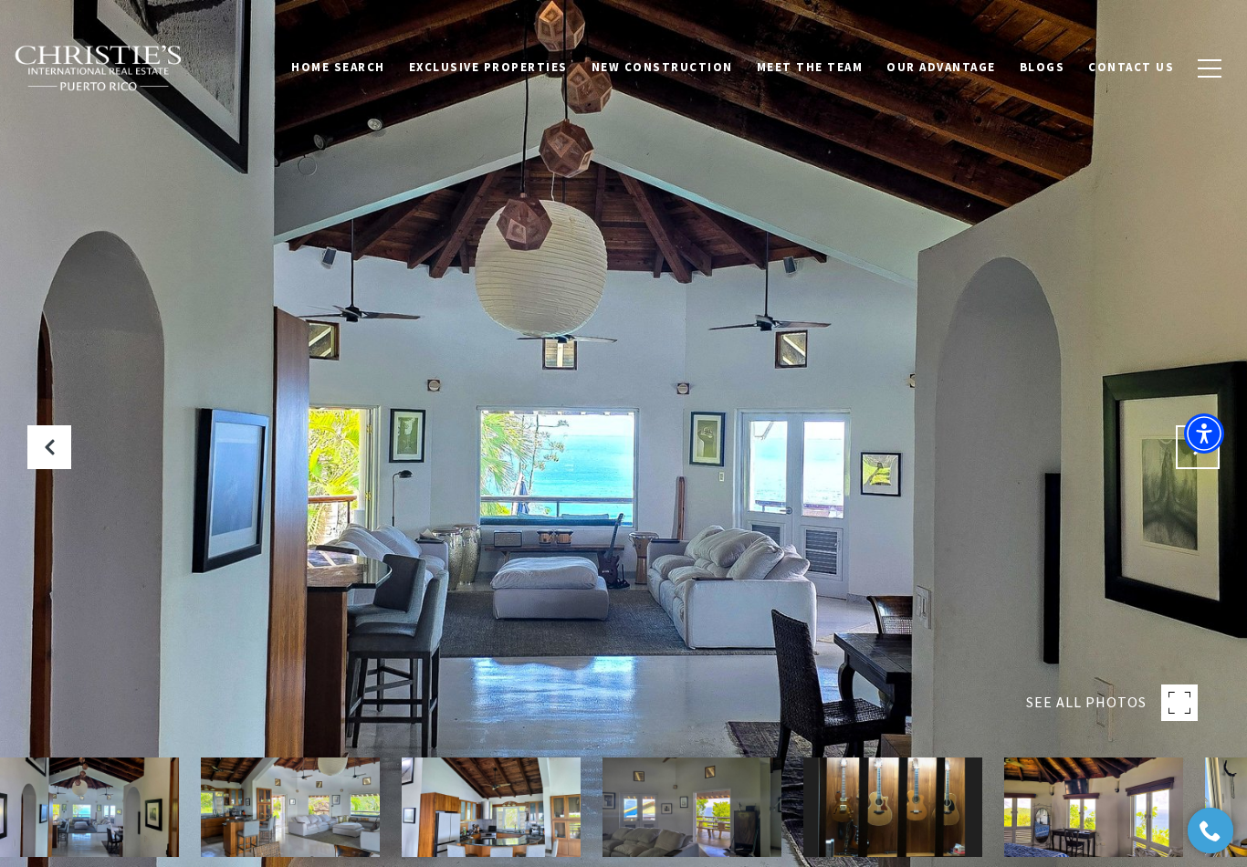
click at [1191, 469] on button "Next Slide" at bounding box center [1198, 447] width 44 height 44
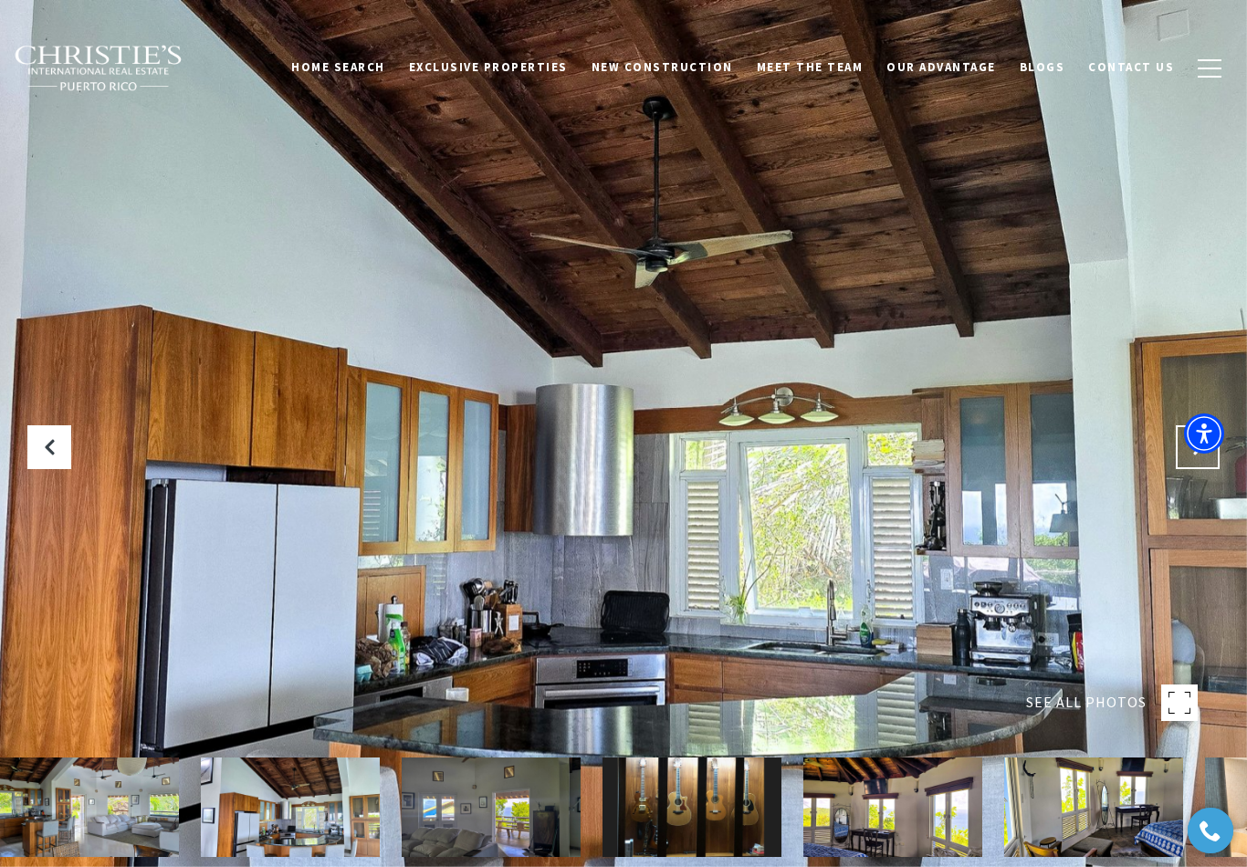
click at [1198, 456] on icon "Next Slide" at bounding box center [1197, 447] width 18 height 18
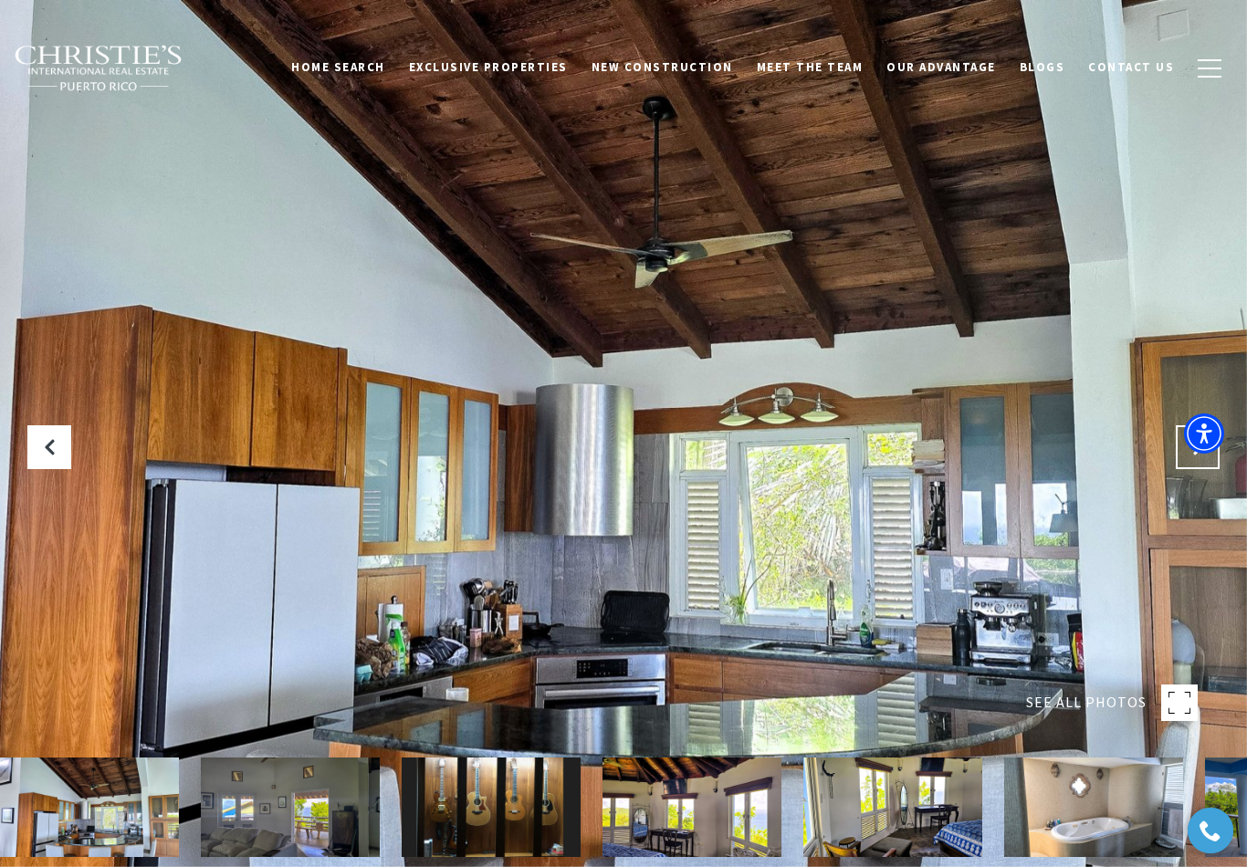
click at [1199, 456] on icon "Next Slide" at bounding box center [1197, 447] width 18 height 18
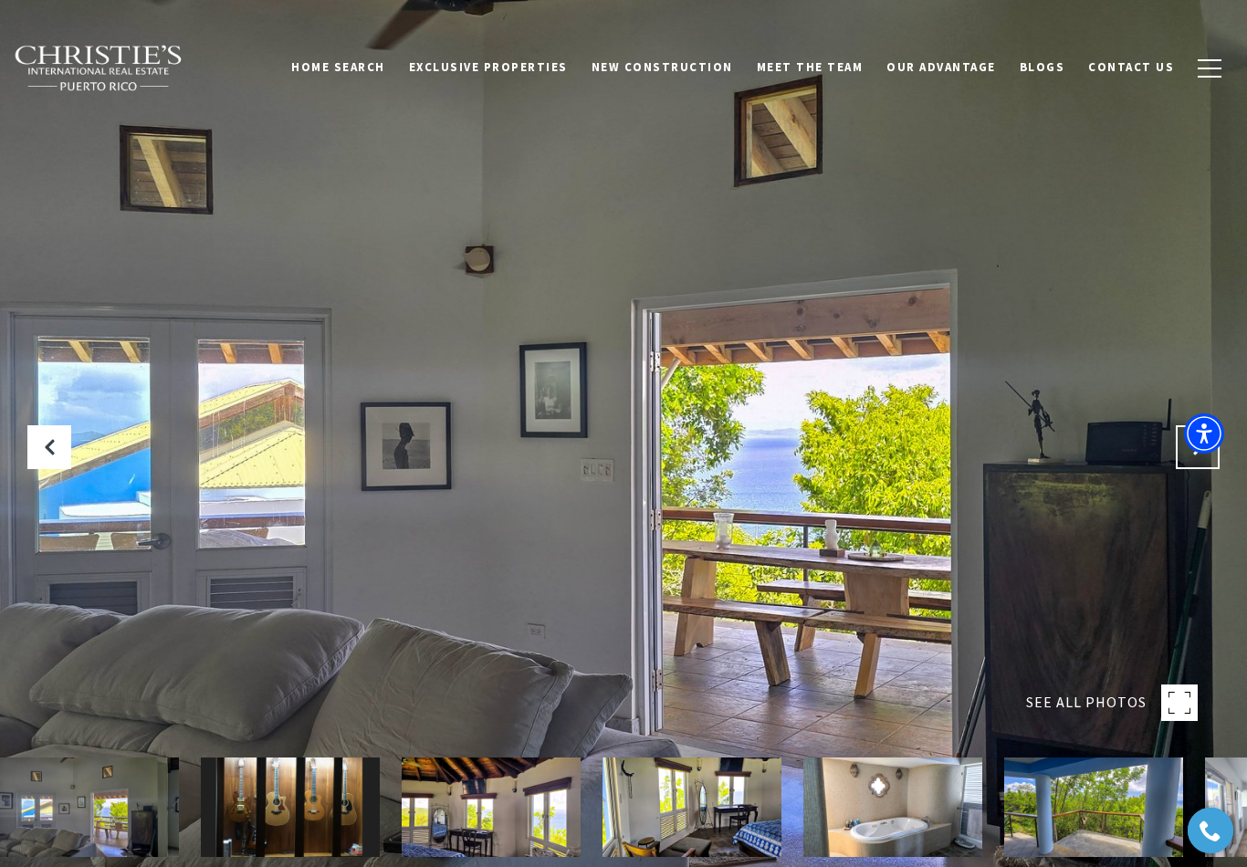
click at [1195, 469] on button "Next Slide" at bounding box center [1198, 447] width 44 height 44
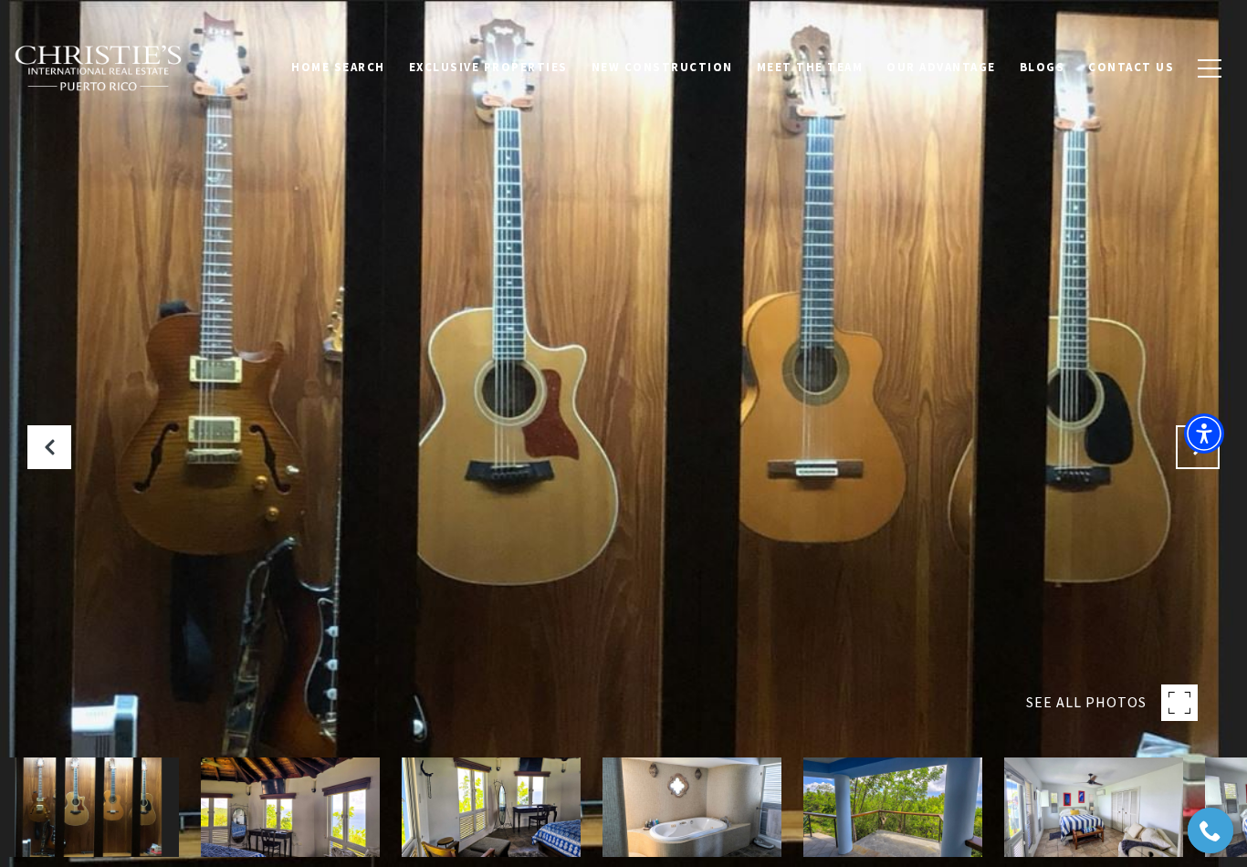
click at [1197, 456] on icon "Next Slide" at bounding box center [1197, 447] width 18 height 18
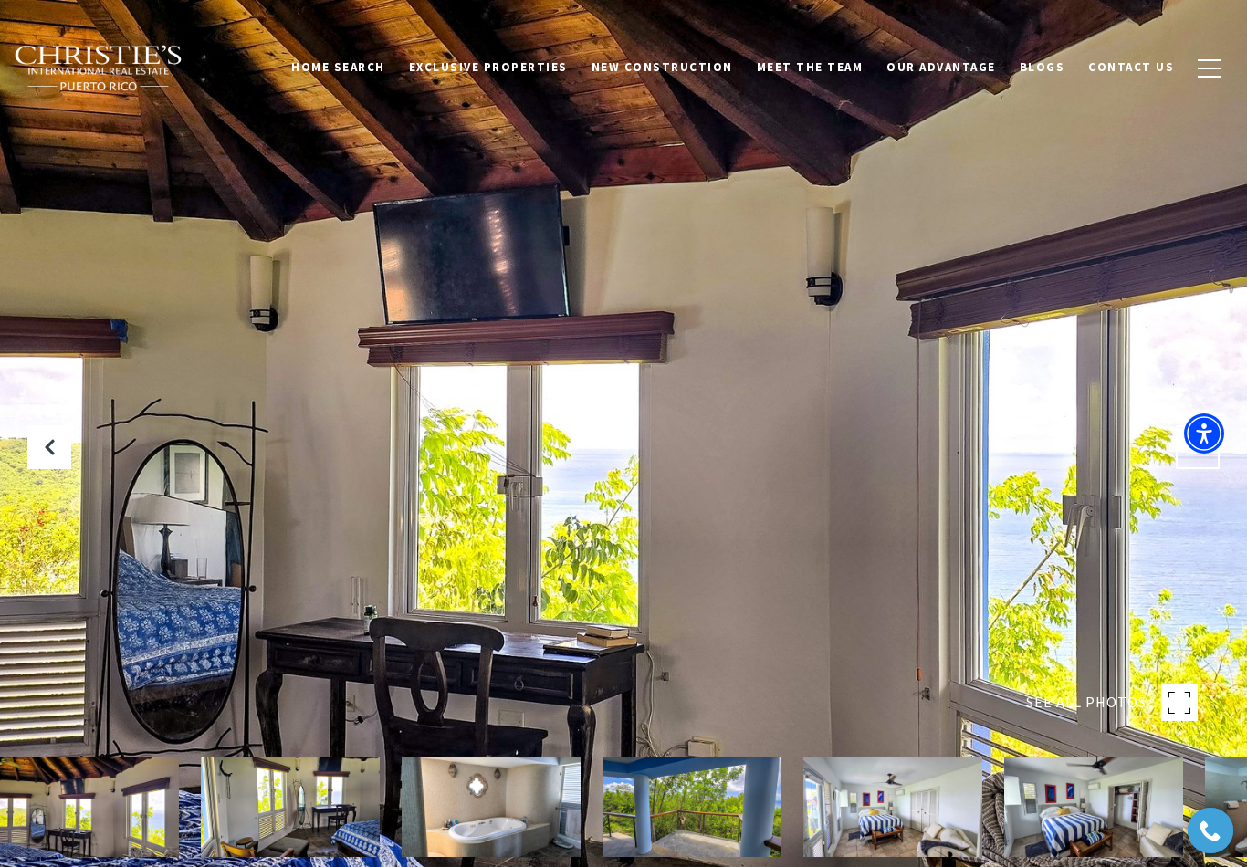
click at [1197, 456] on icon "Next Slide" at bounding box center [1197, 447] width 18 height 18
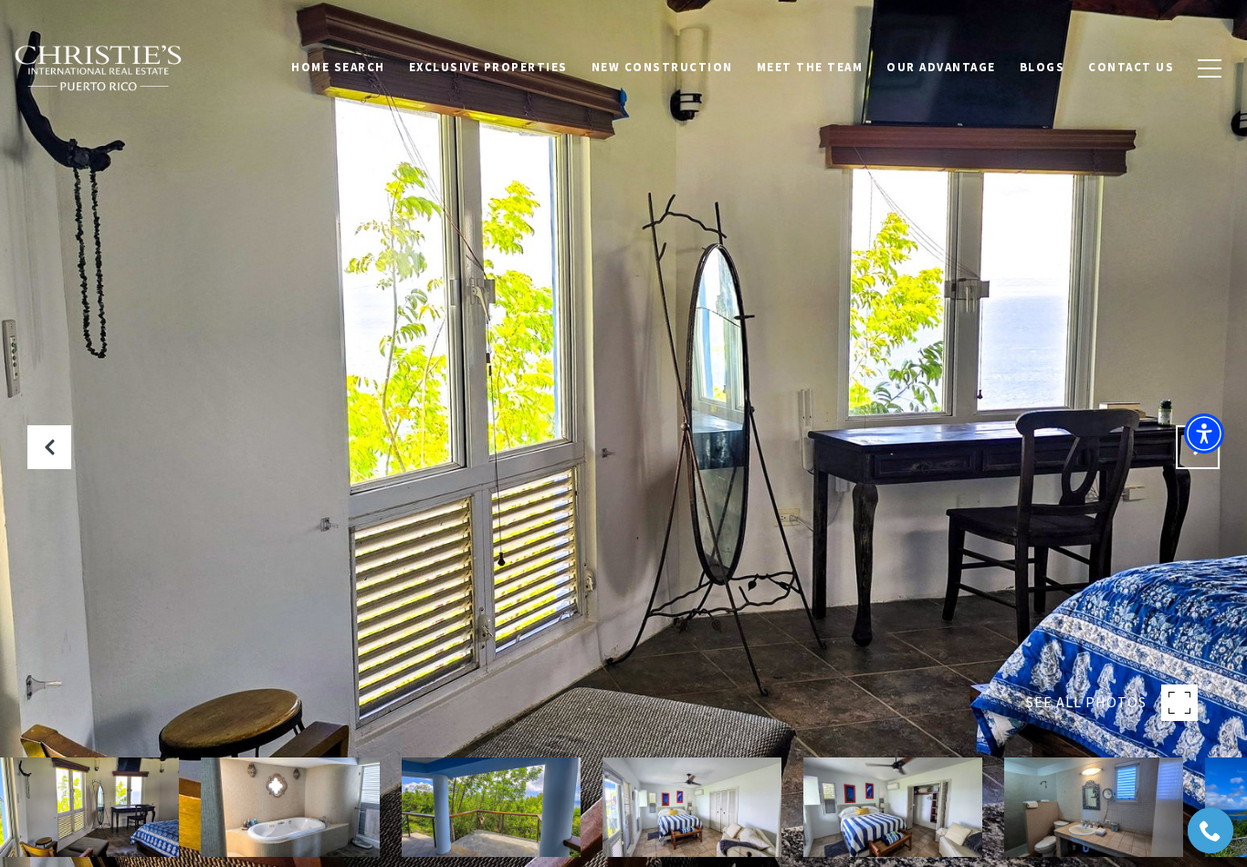
click at [1197, 456] on icon "Next Slide" at bounding box center [1197, 447] width 18 height 18
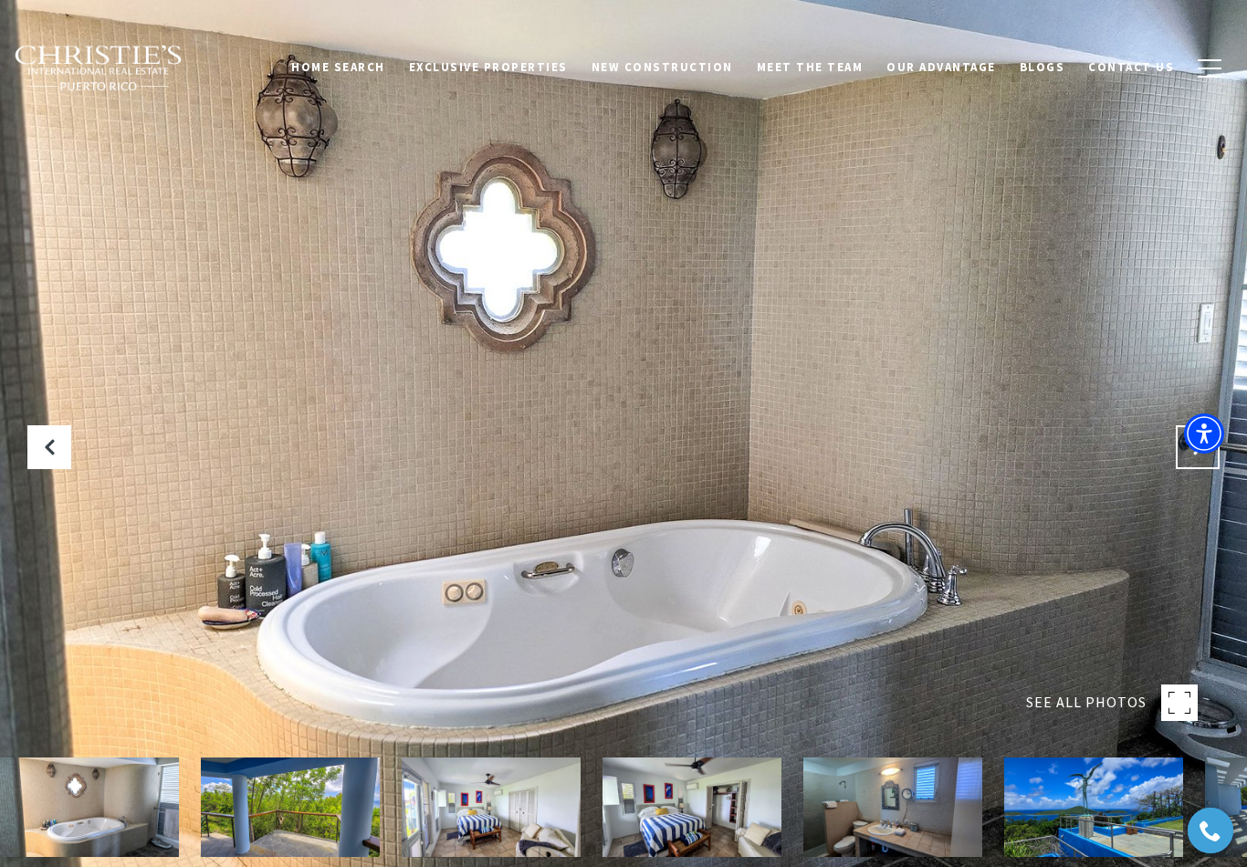
click at [1193, 469] on button "Next Slide" at bounding box center [1198, 447] width 44 height 44
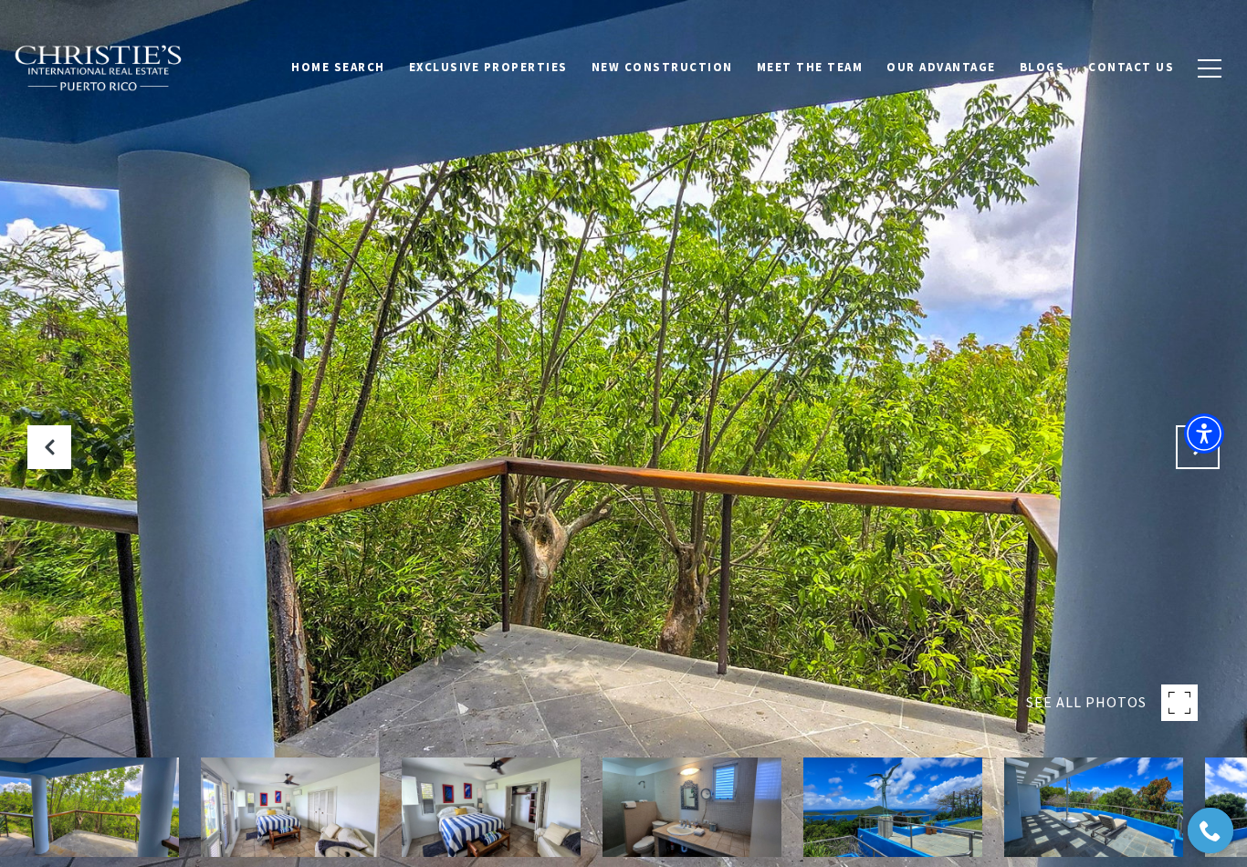
click at [1195, 456] on icon "Next Slide" at bounding box center [1197, 447] width 18 height 18
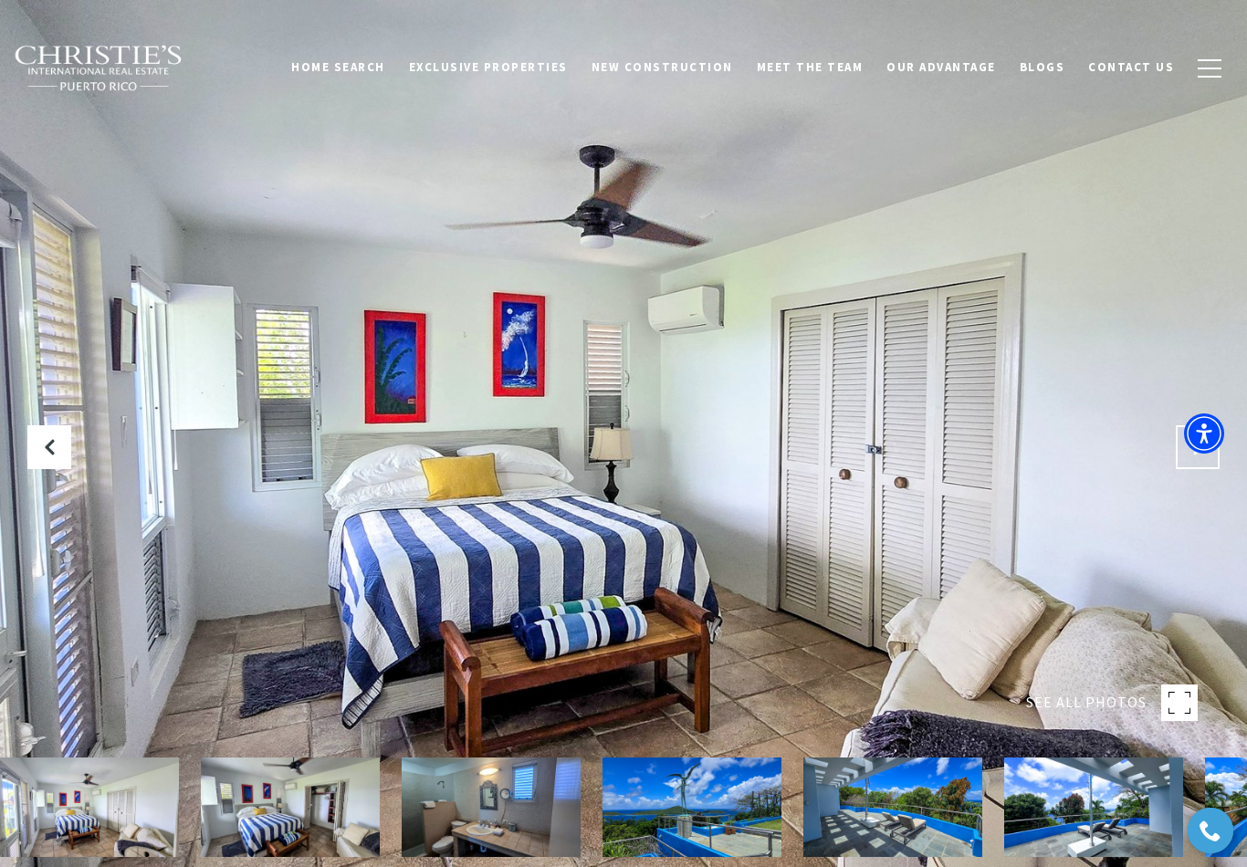
click at [1193, 456] on icon "Next Slide" at bounding box center [1197, 447] width 18 height 18
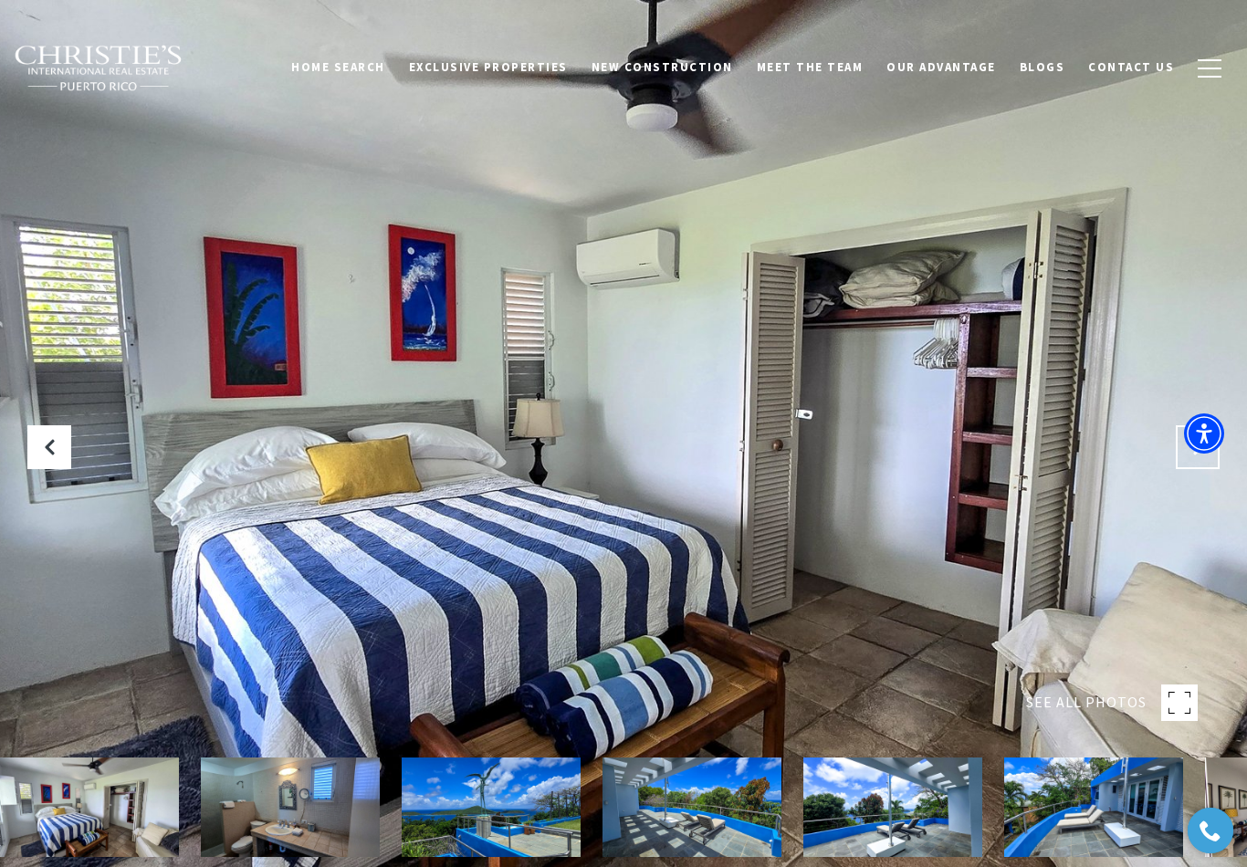
click at [1197, 456] on icon "Next Slide" at bounding box center [1197, 447] width 18 height 18
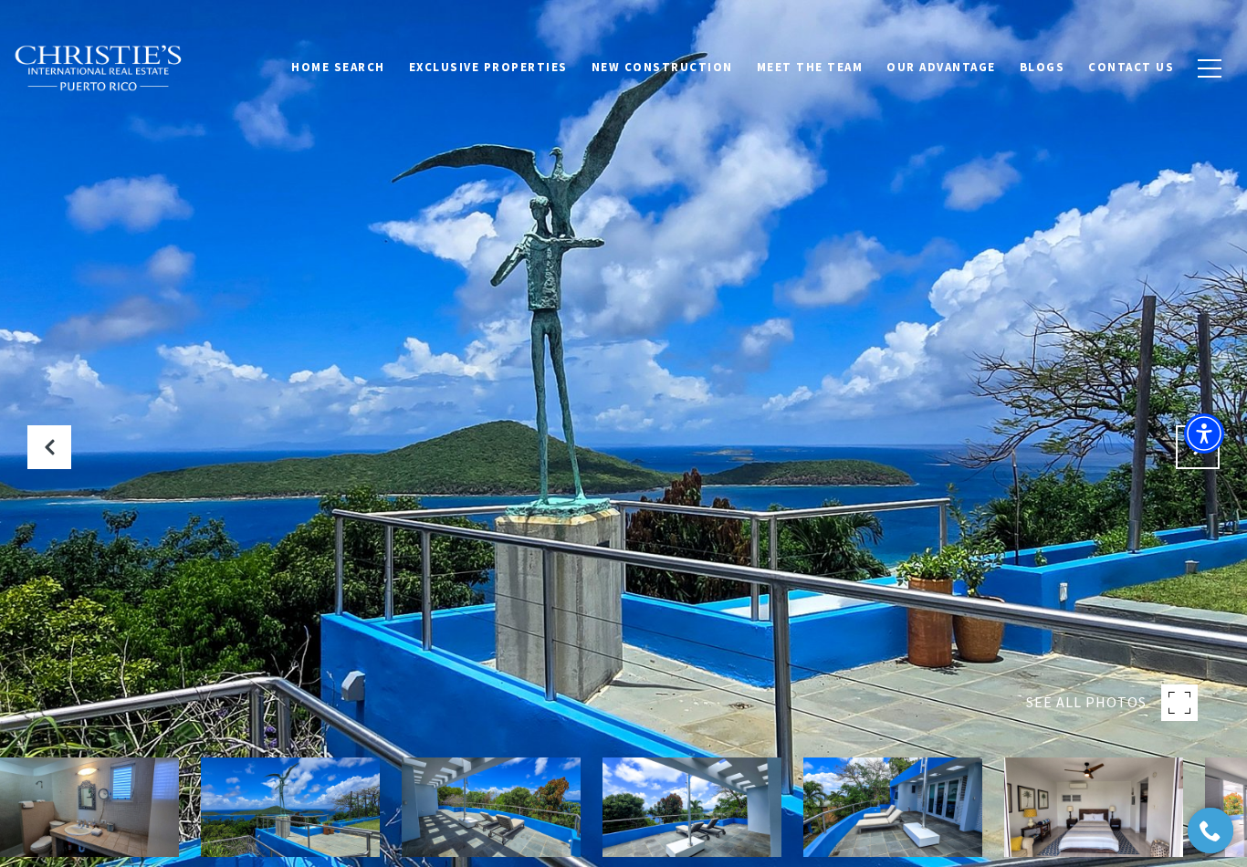
click at [1192, 469] on button "Next Slide" at bounding box center [1198, 447] width 44 height 44
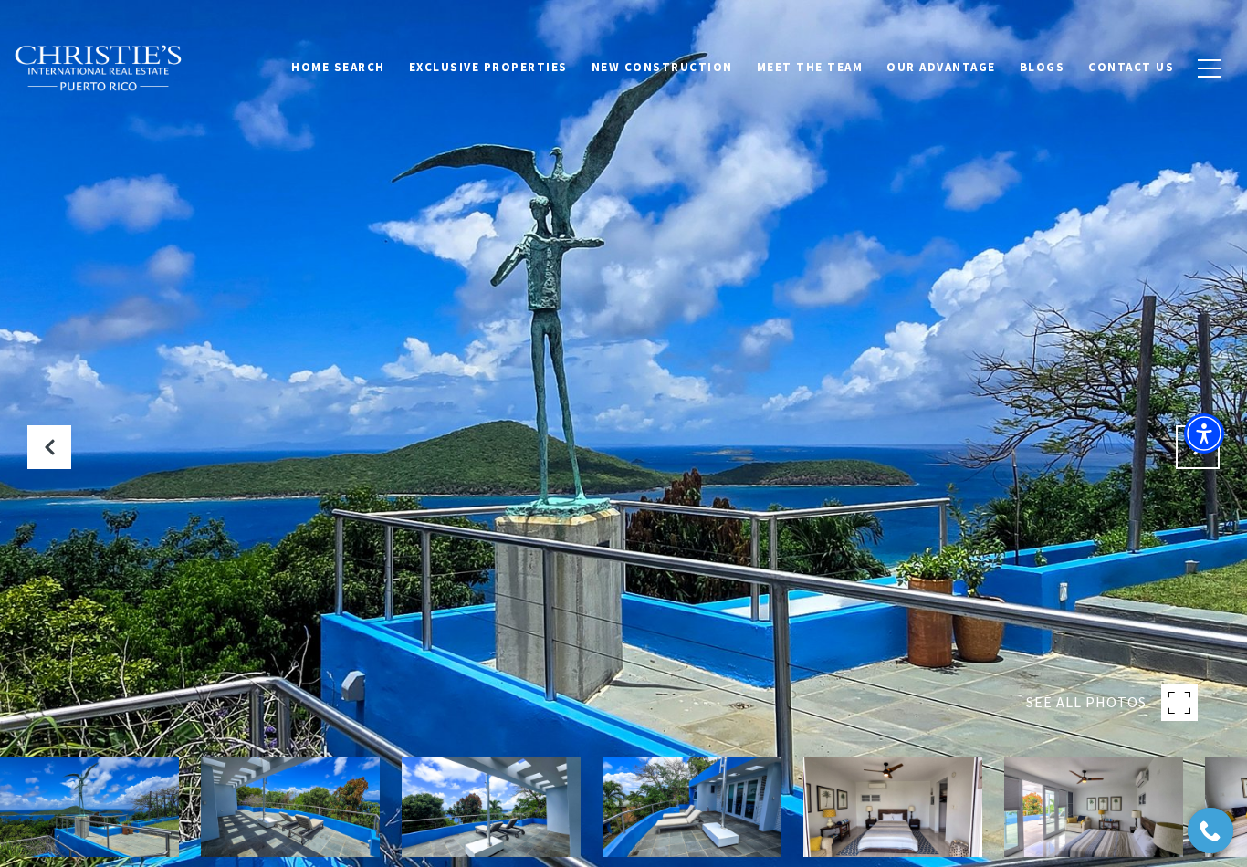
click at [1188, 469] on button "Next Slide" at bounding box center [1198, 447] width 44 height 44
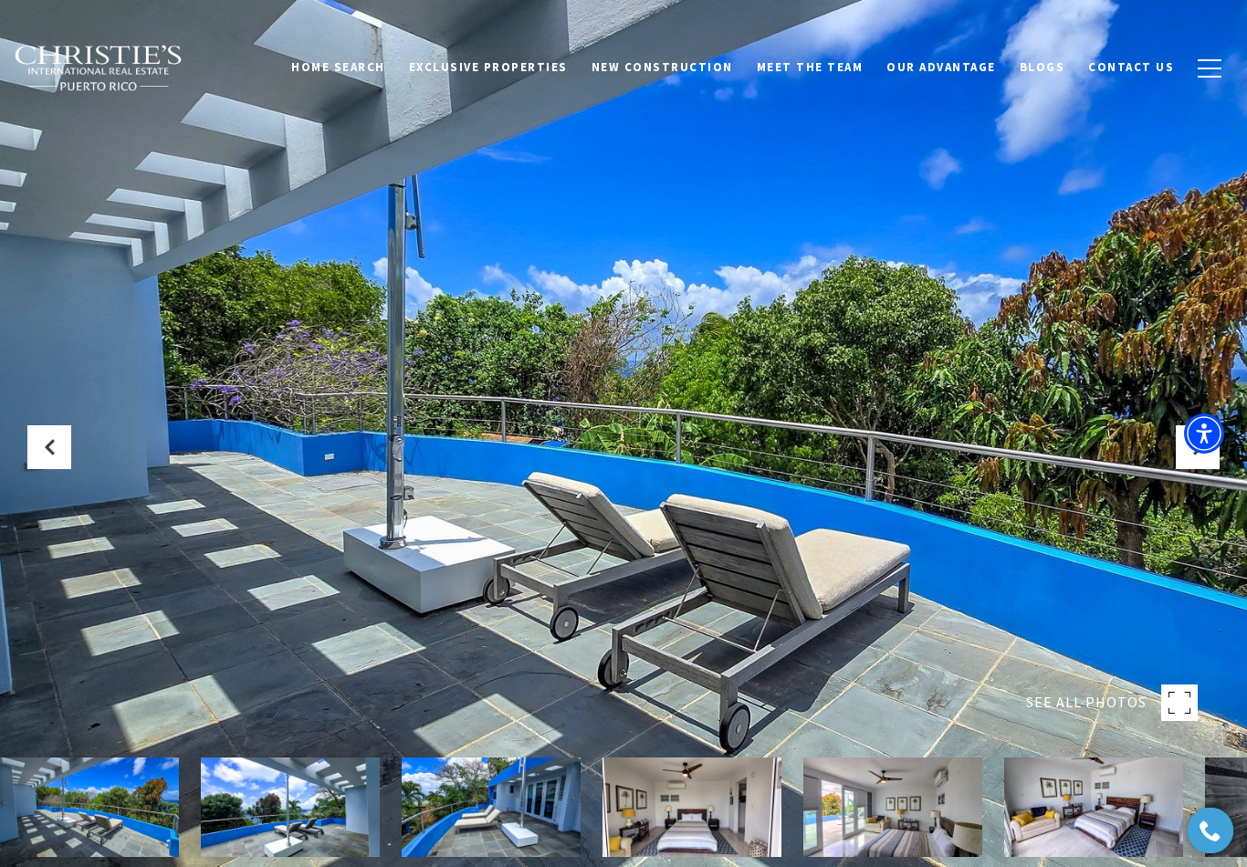
click at [81, 811] on img at bounding box center [89, 807] width 179 height 99
click at [249, 824] on img at bounding box center [290, 807] width 179 height 99
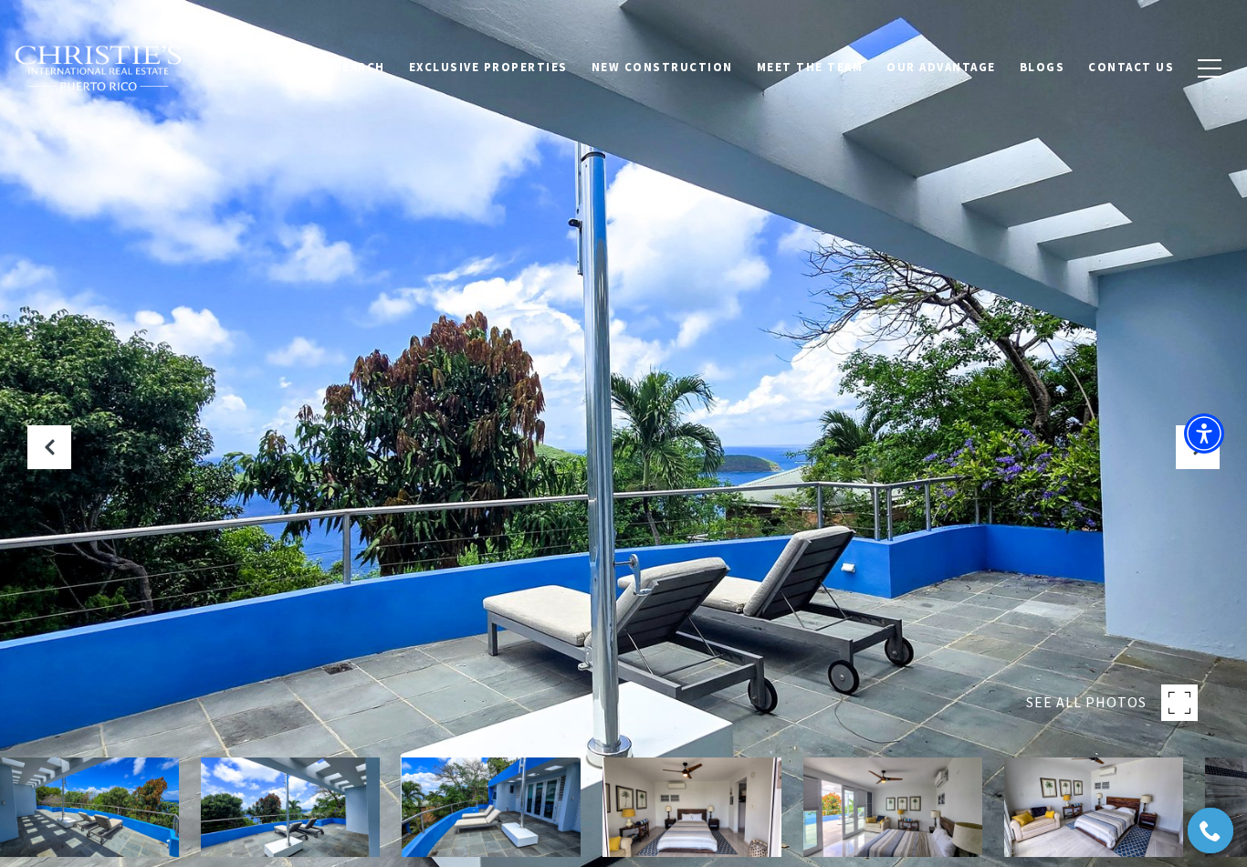
click at [455, 825] on img at bounding box center [491, 807] width 179 height 99
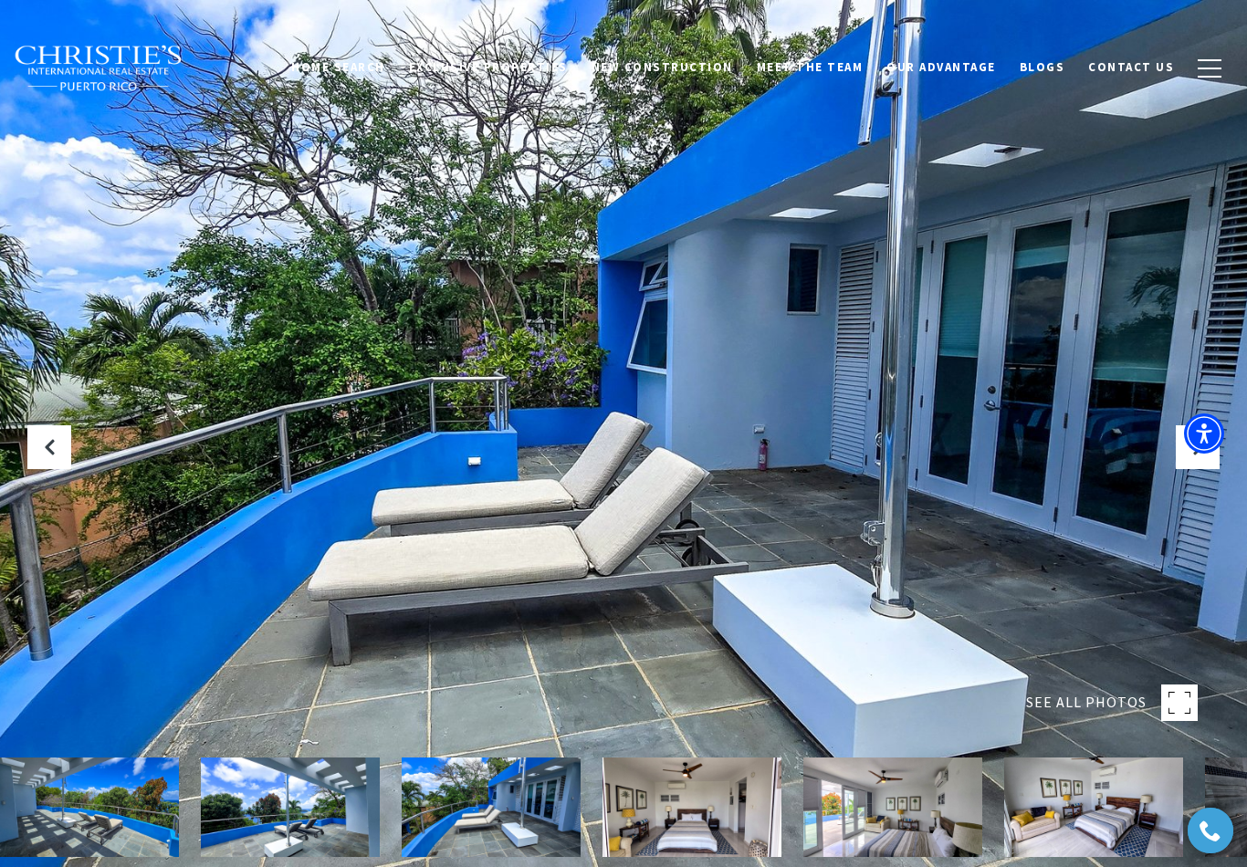
click at [676, 845] on img at bounding box center [691, 807] width 179 height 99
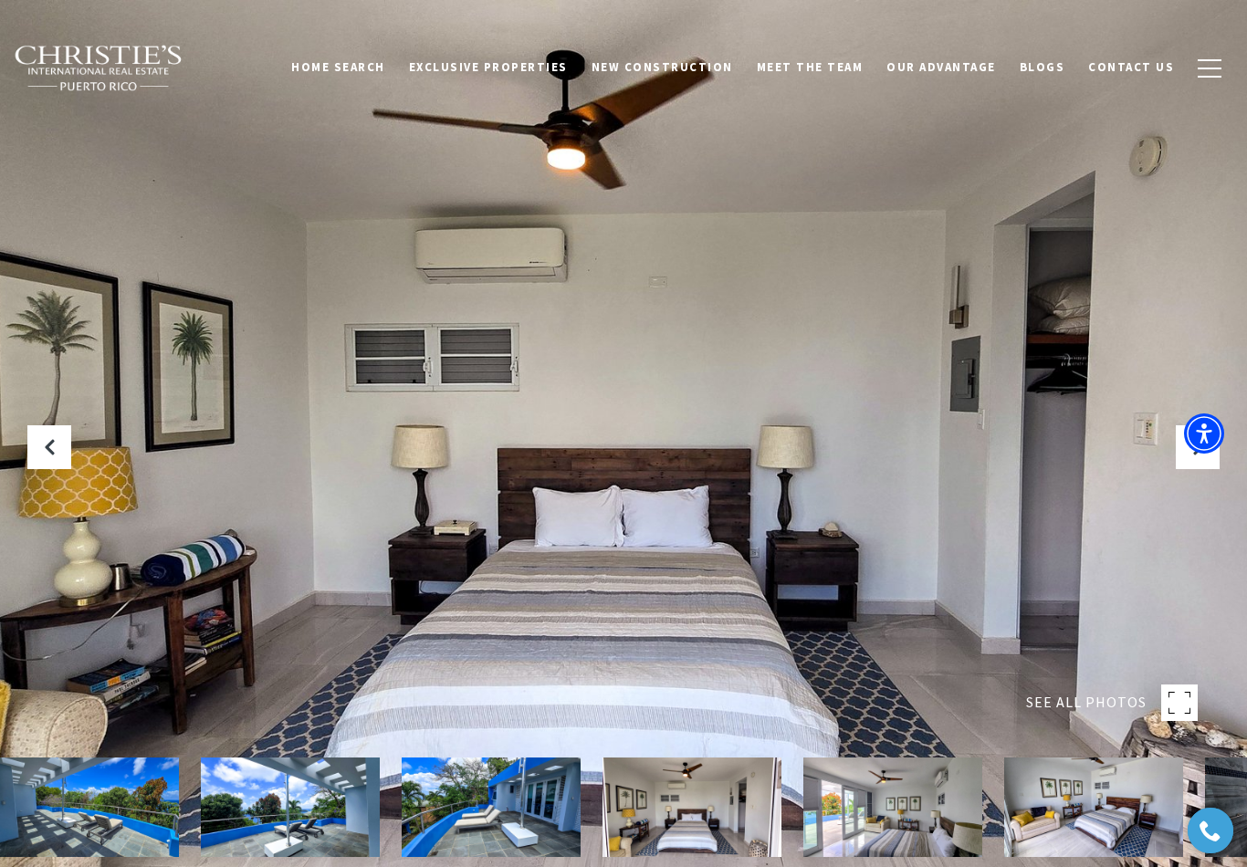
click at [856, 844] on img at bounding box center [892, 807] width 179 height 99
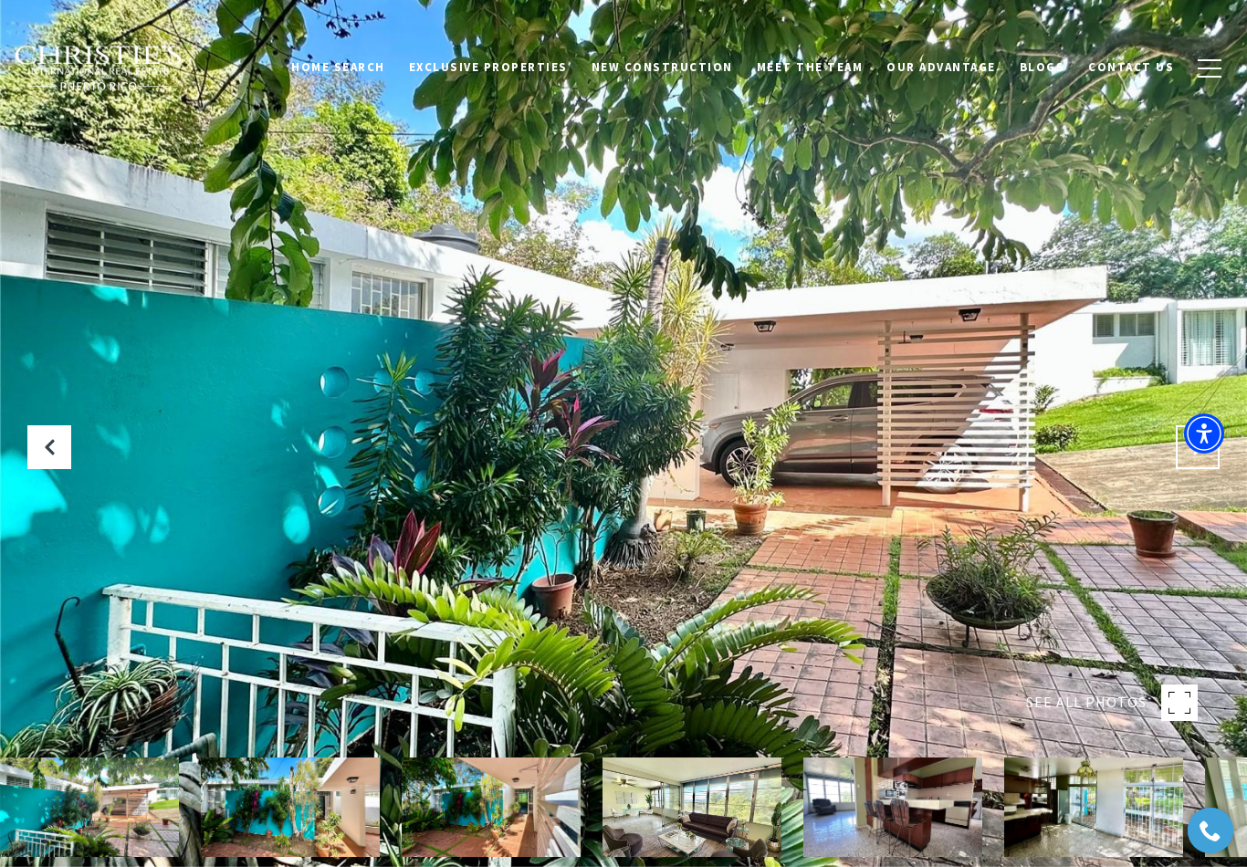
click at [1183, 469] on button "Next Slide" at bounding box center [1198, 447] width 44 height 44
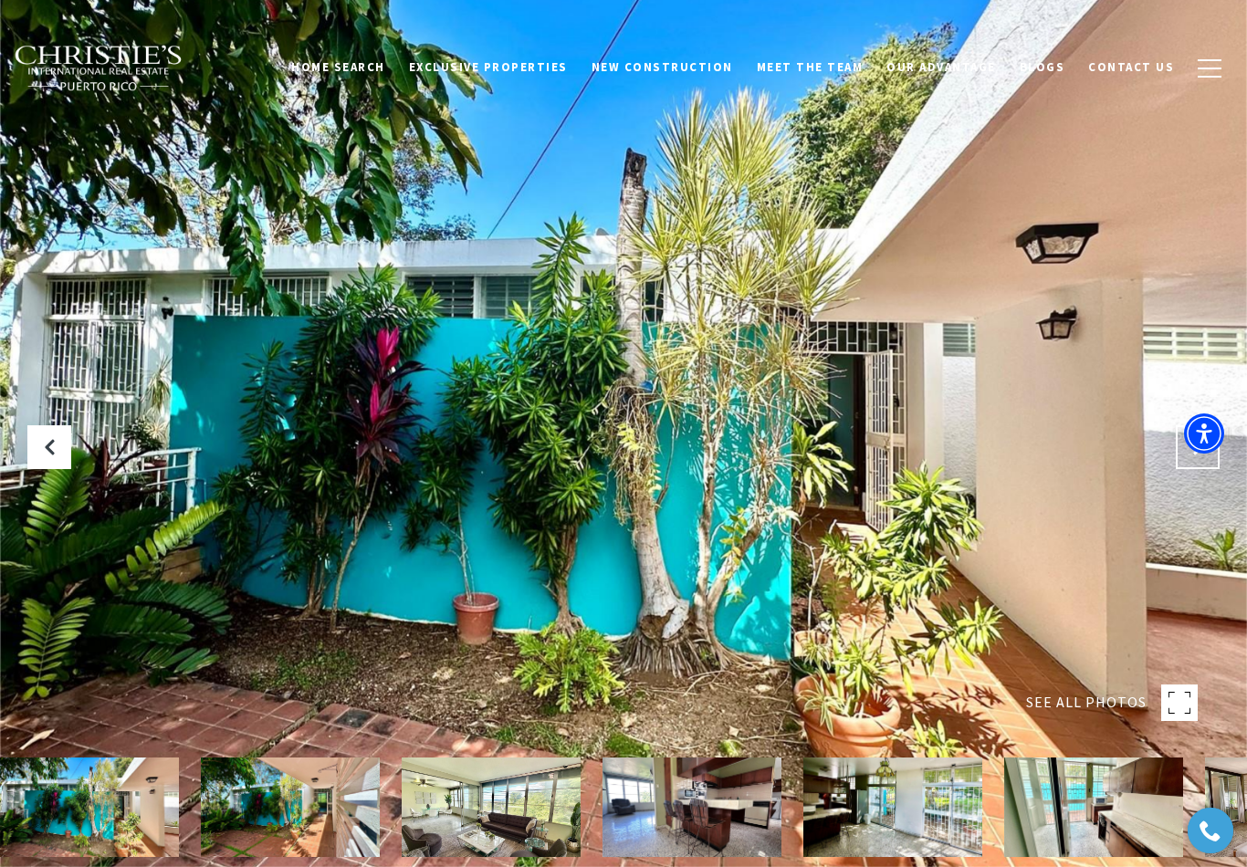
click at [1200, 456] on icon "Next Slide" at bounding box center [1197, 447] width 18 height 18
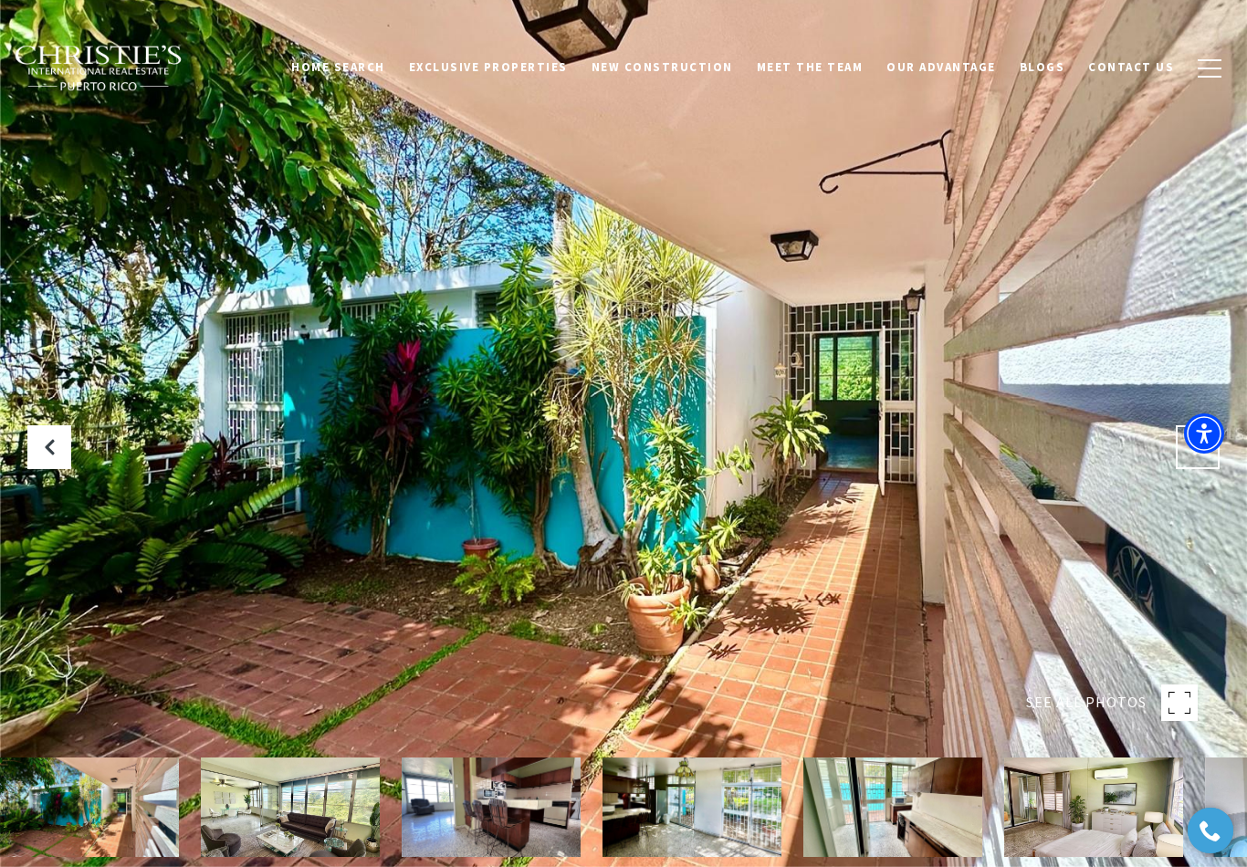
click at [1190, 456] on icon "Next Slide" at bounding box center [1197, 447] width 18 height 18
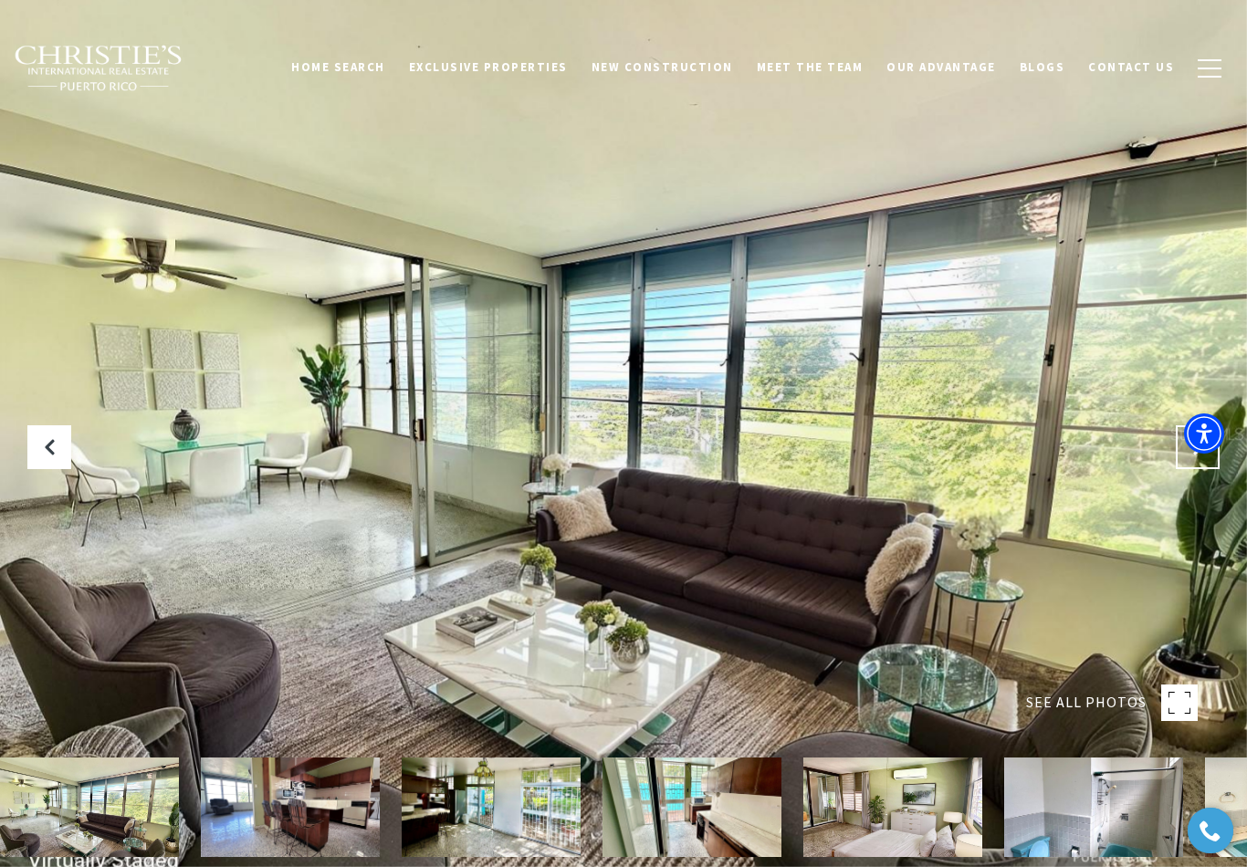
click at [1194, 456] on icon "Next Slide" at bounding box center [1197, 447] width 18 height 18
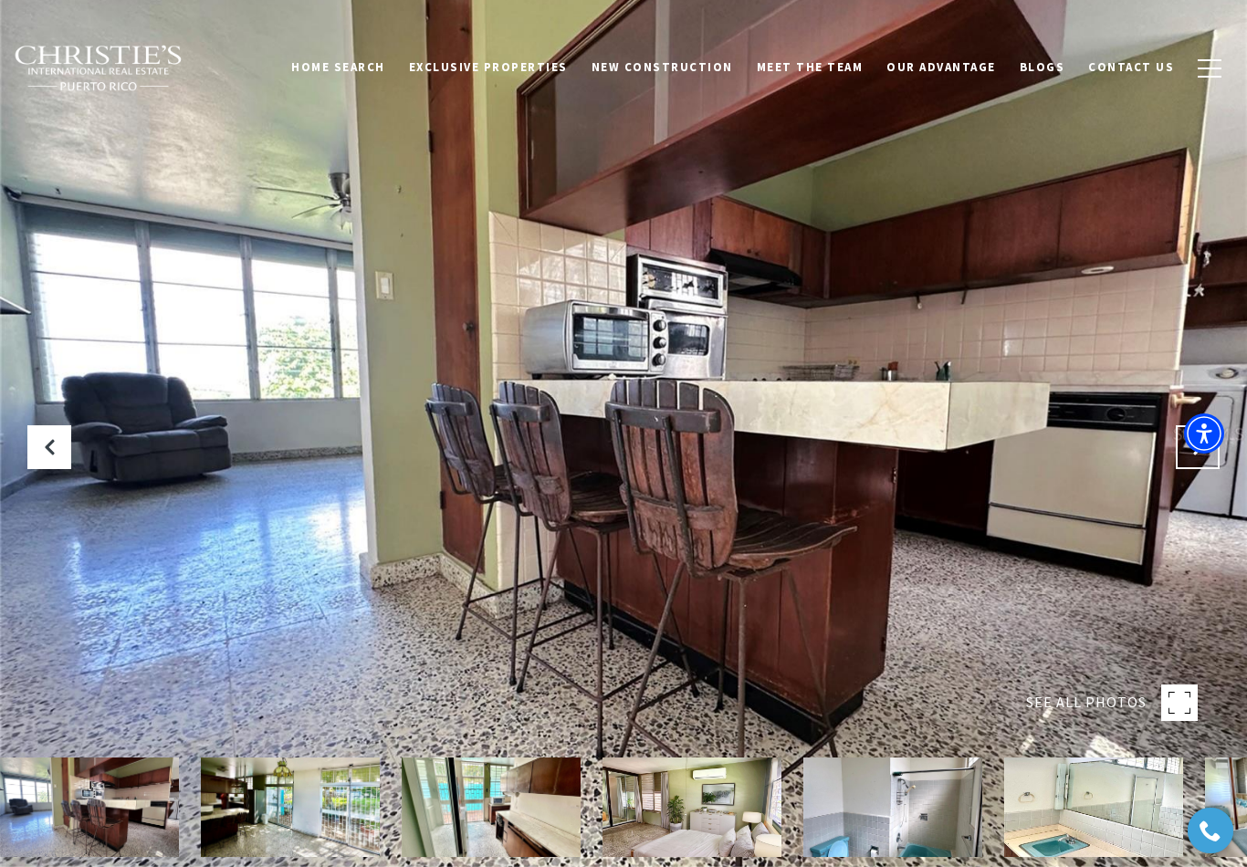
click at [1189, 456] on icon "Next Slide" at bounding box center [1197, 447] width 18 height 18
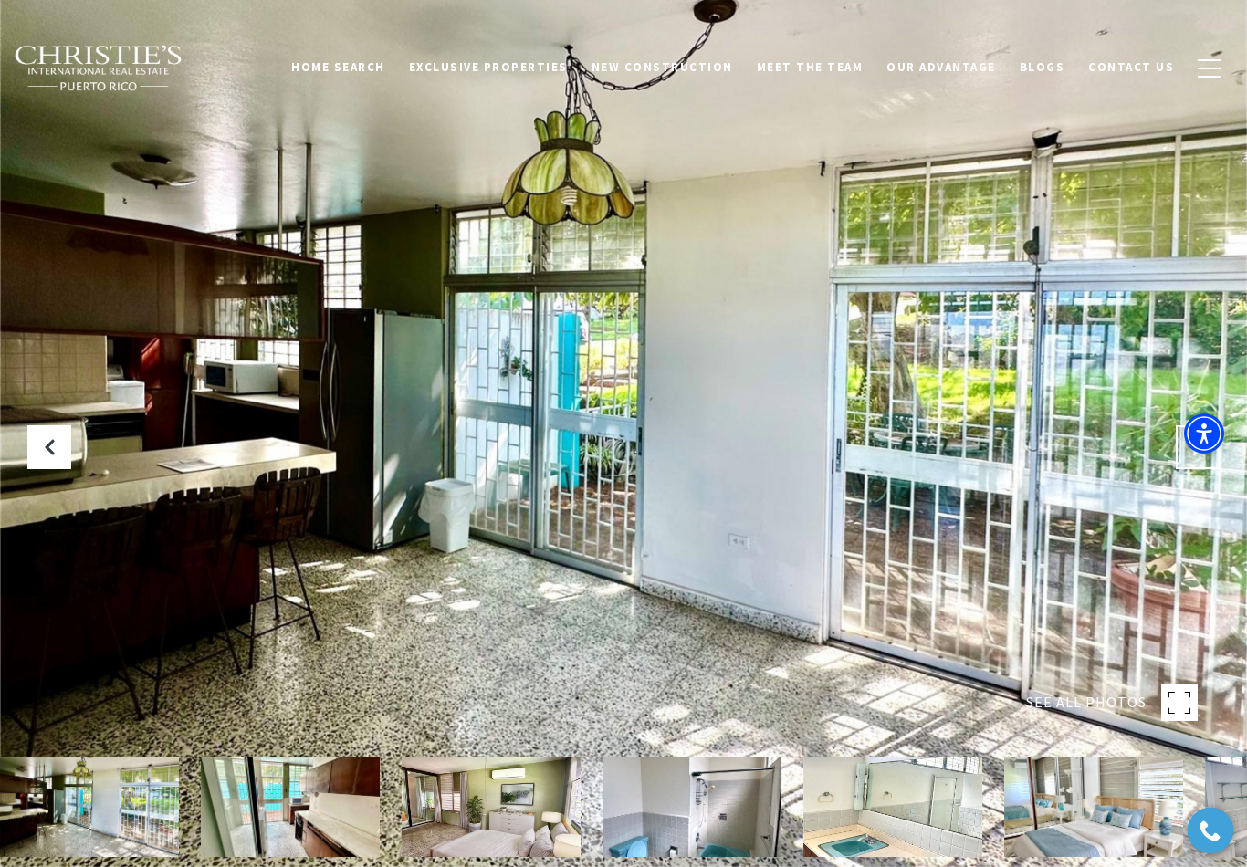
click at [1189, 456] on icon "Next Slide" at bounding box center [1197, 447] width 18 height 18
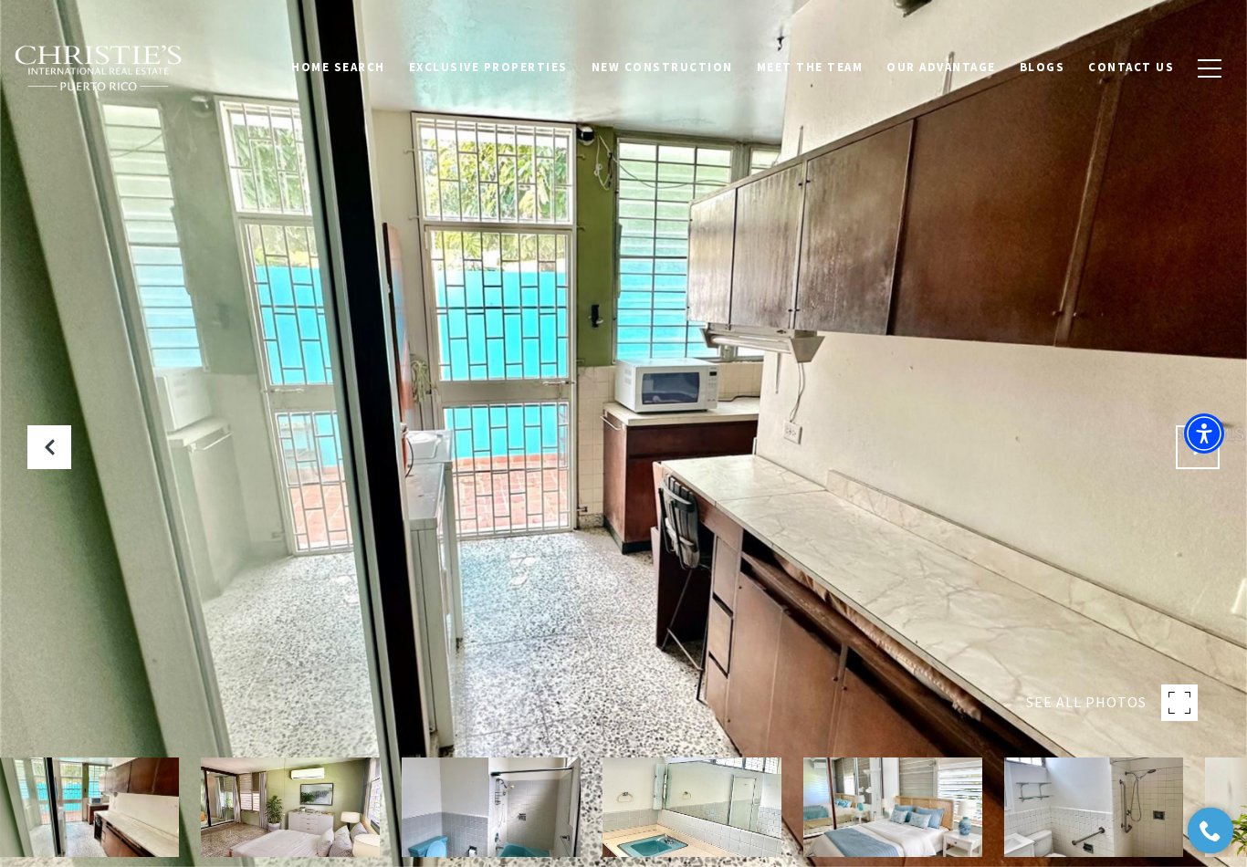
click at [1194, 456] on icon "Next Slide" at bounding box center [1197, 447] width 18 height 18
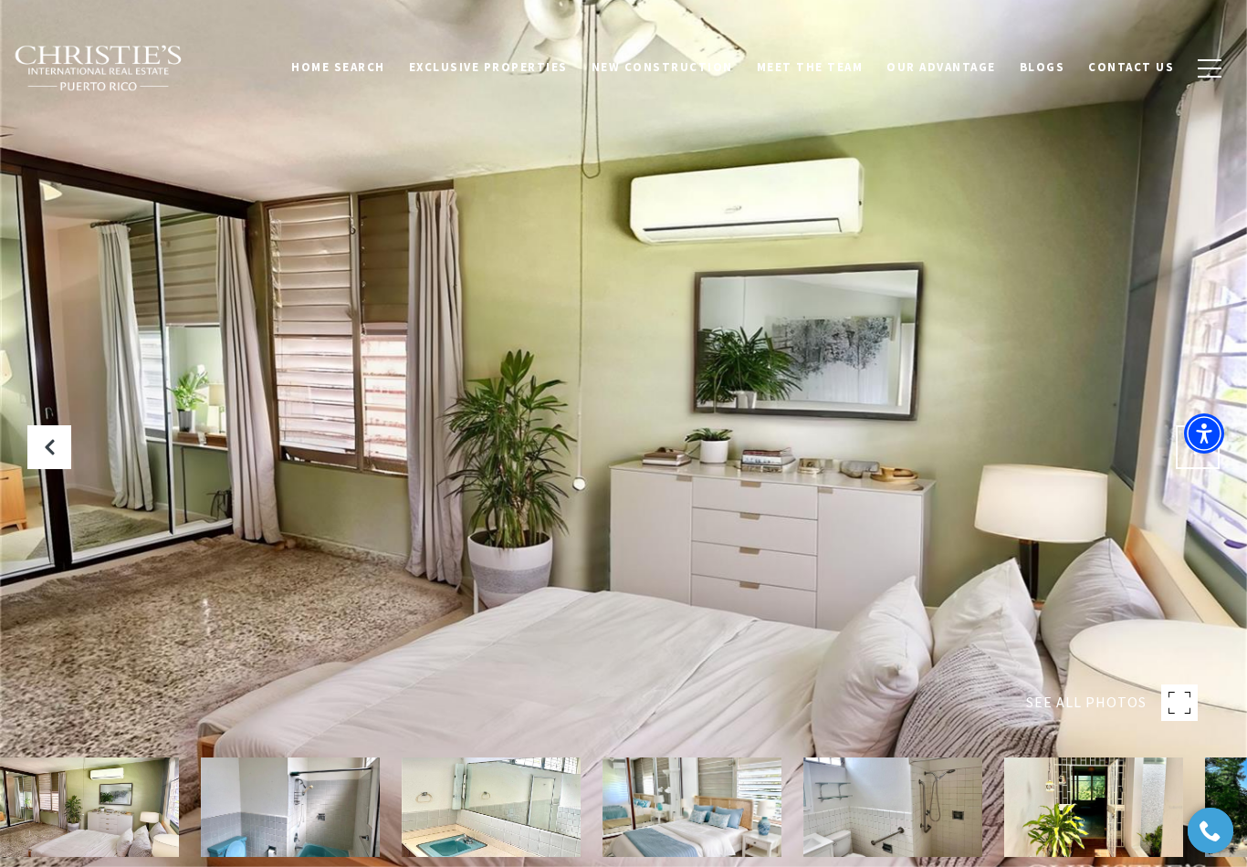
click at [1197, 456] on icon "Next Slide" at bounding box center [1197, 447] width 18 height 18
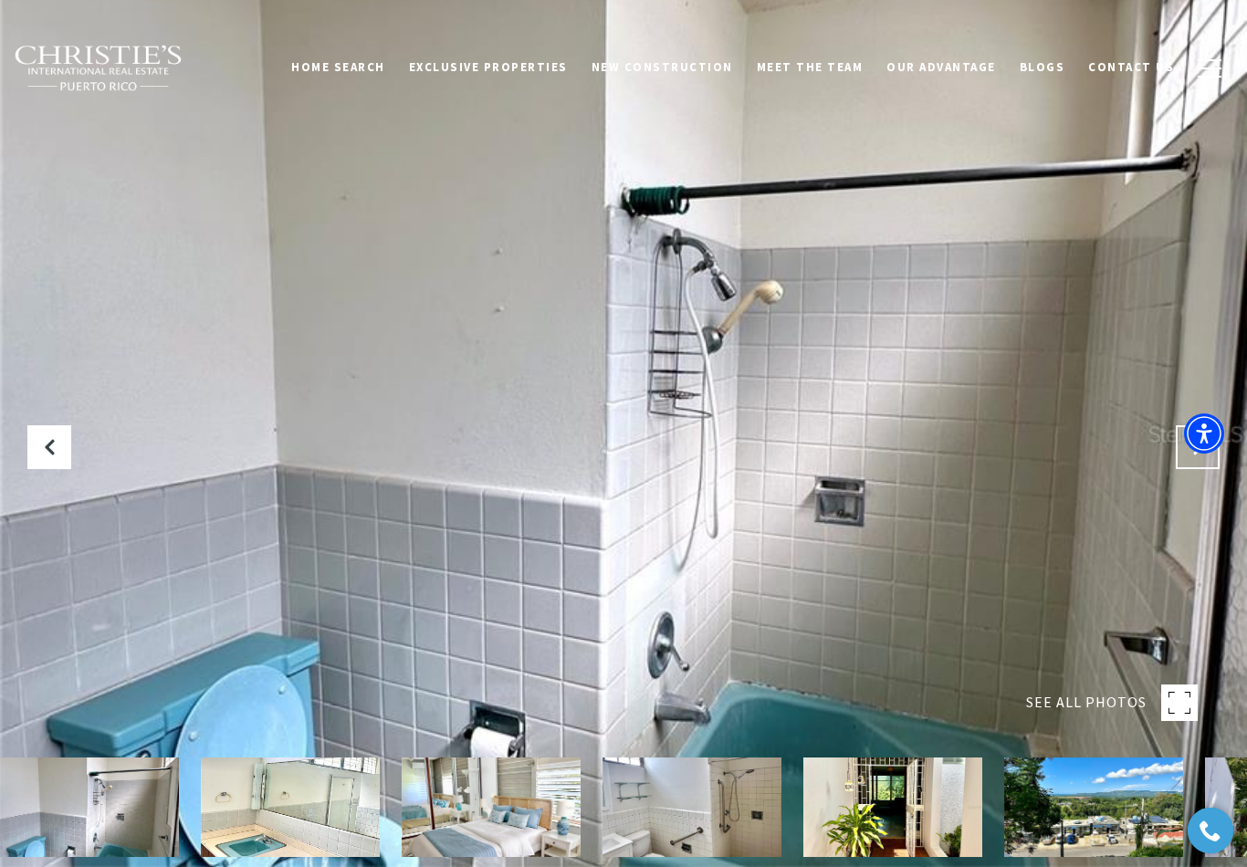
click at [1196, 456] on icon "Next Slide" at bounding box center [1197, 447] width 18 height 18
